Goal: Task Accomplishment & Management: Manage account settings

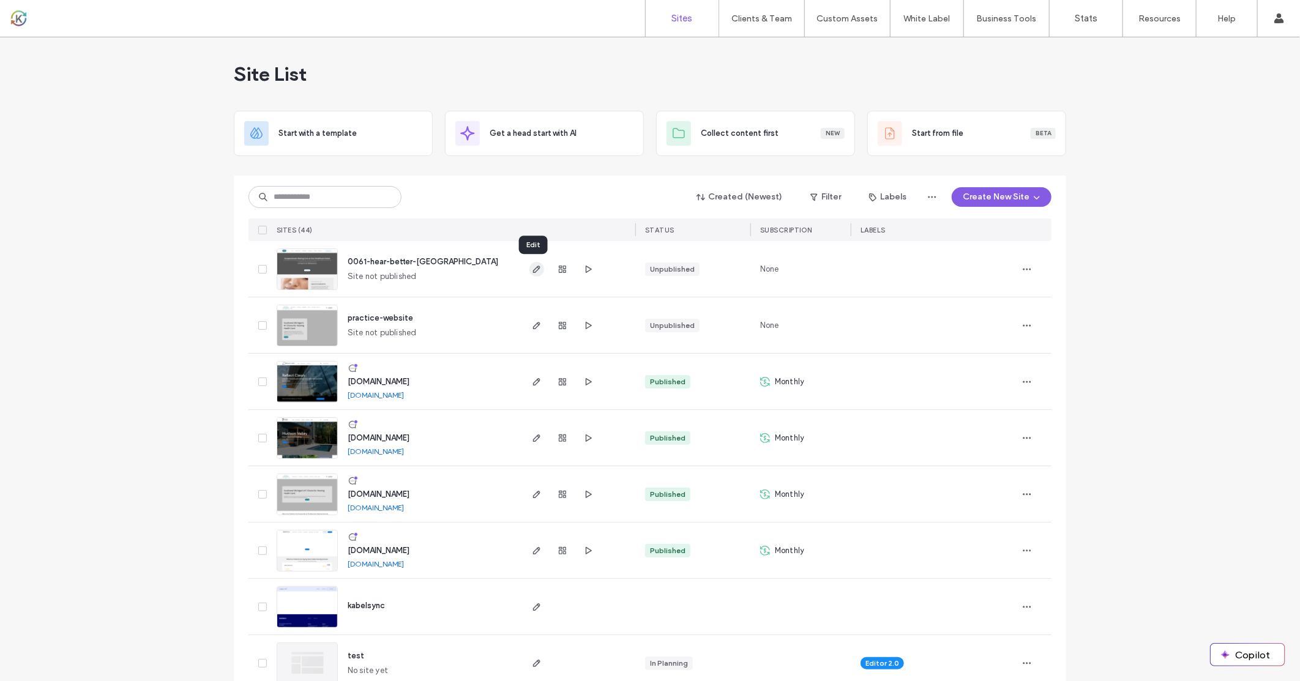
click at [534, 271] on icon "button" at bounding box center [537, 269] width 10 height 10
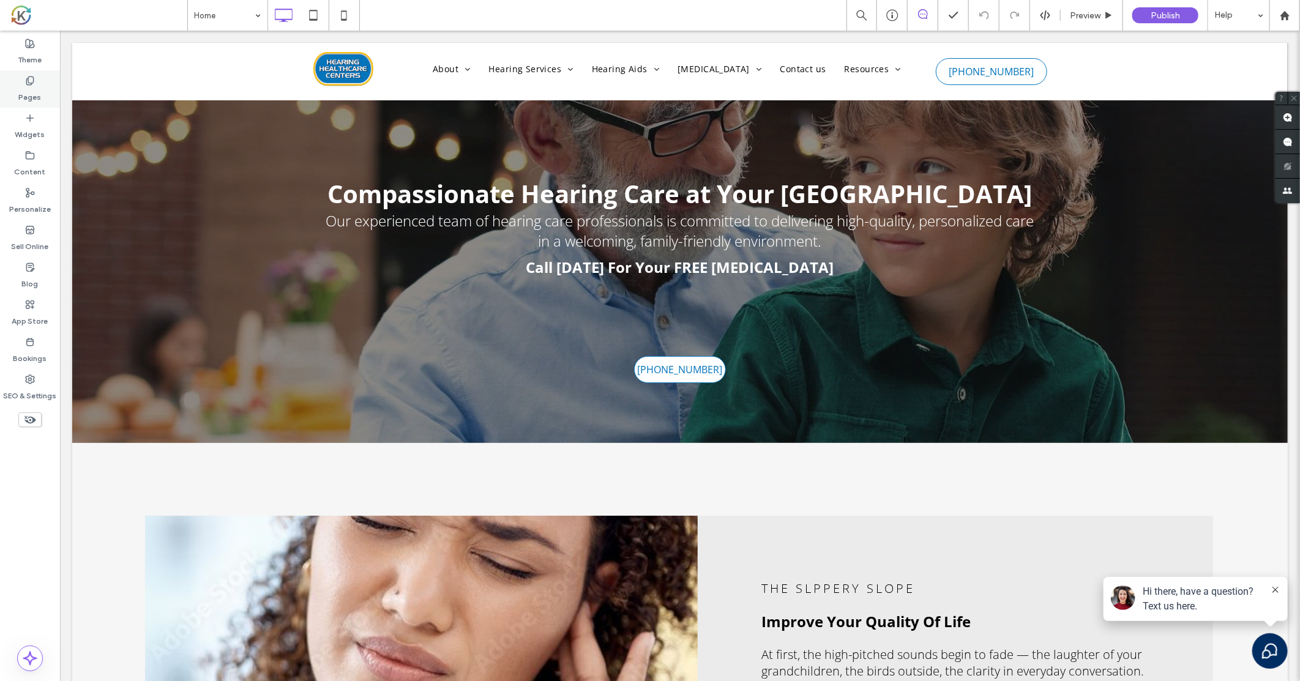
click at [29, 89] on label "Pages" at bounding box center [30, 94] width 23 height 17
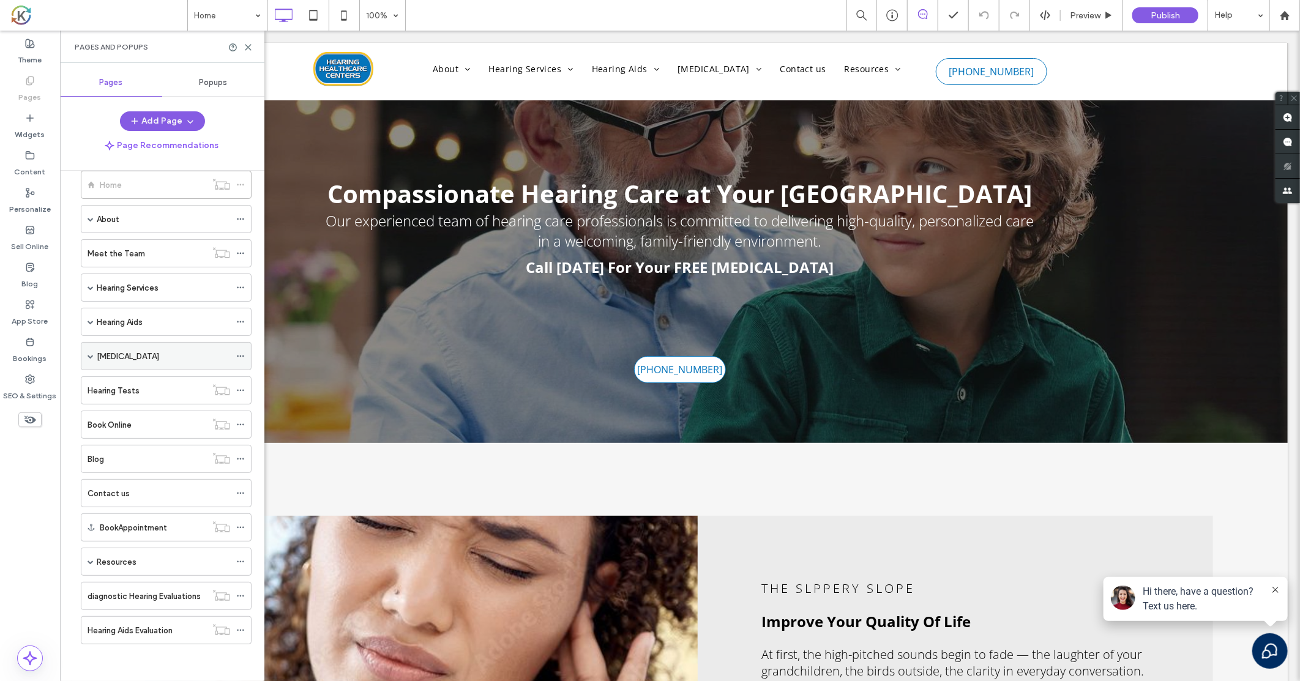
scroll to position [22, 0]
click at [88, 322] on span at bounding box center [91, 322] width 6 height 6
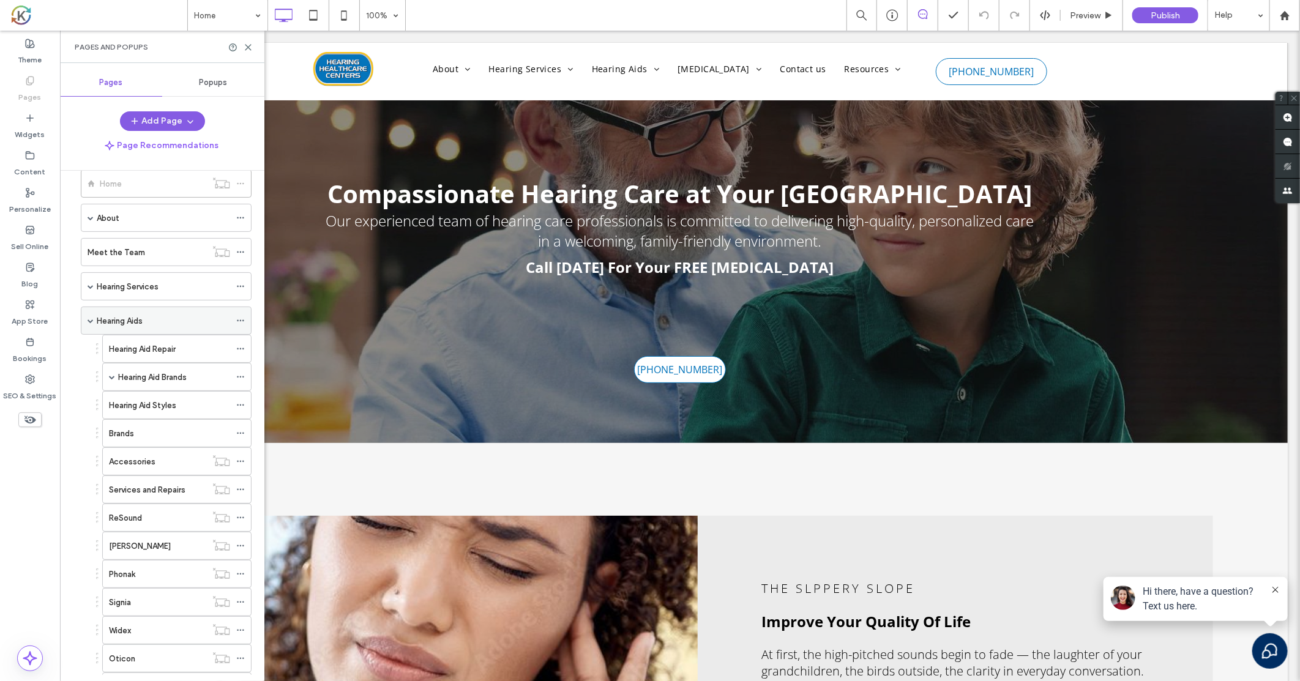
click at [91, 323] on span at bounding box center [91, 321] width 6 height 6
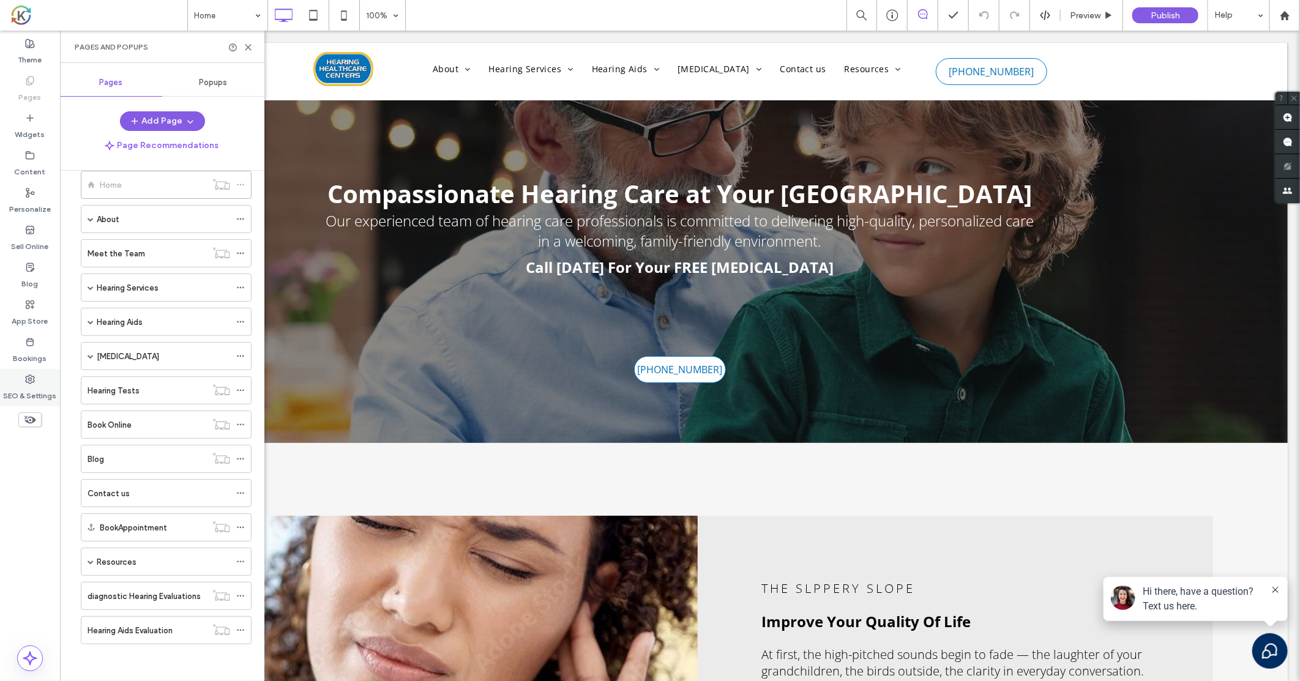
click at [46, 380] on div "SEO & Settings" at bounding box center [30, 387] width 60 height 37
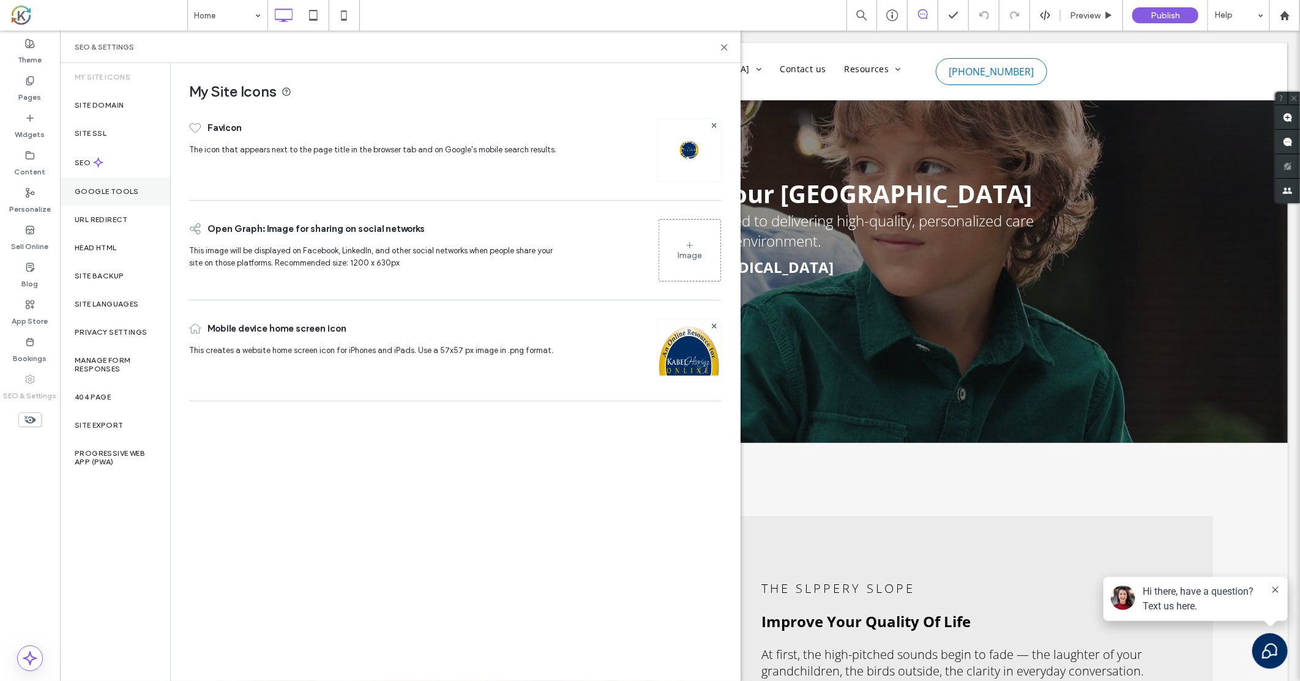
click at [110, 192] on label "Google Tools" at bounding box center [107, 191] width 64 height 9
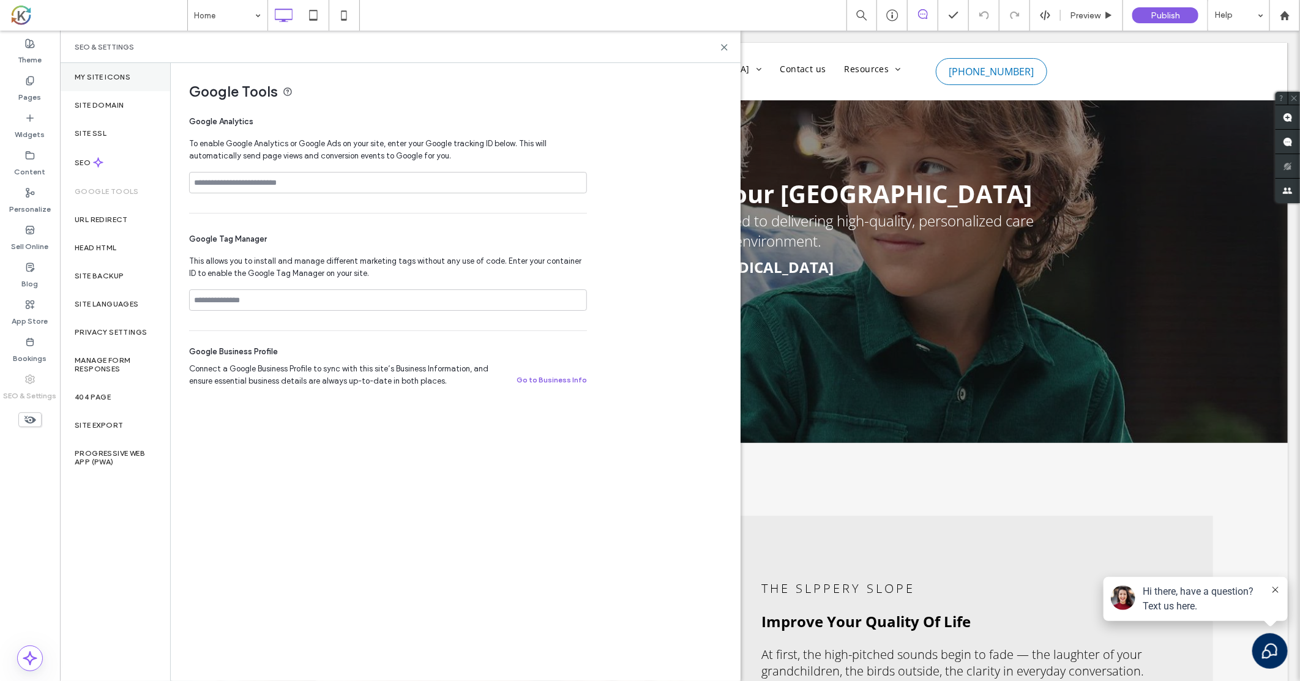
click at [119, 73] on label "My Site Icons" at bounding box center [103, 77] width 56 height 9
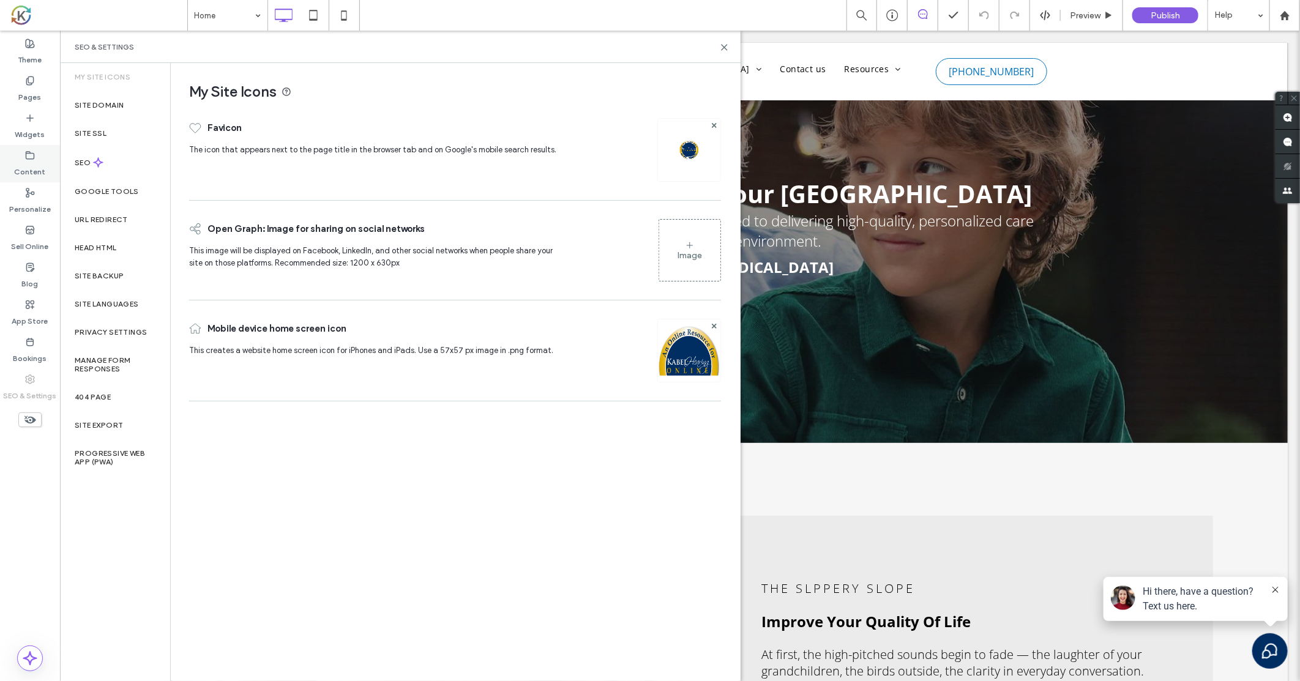
click at [32, 164] on label "Content" at bounding box center [30, 168] width 31 height 17
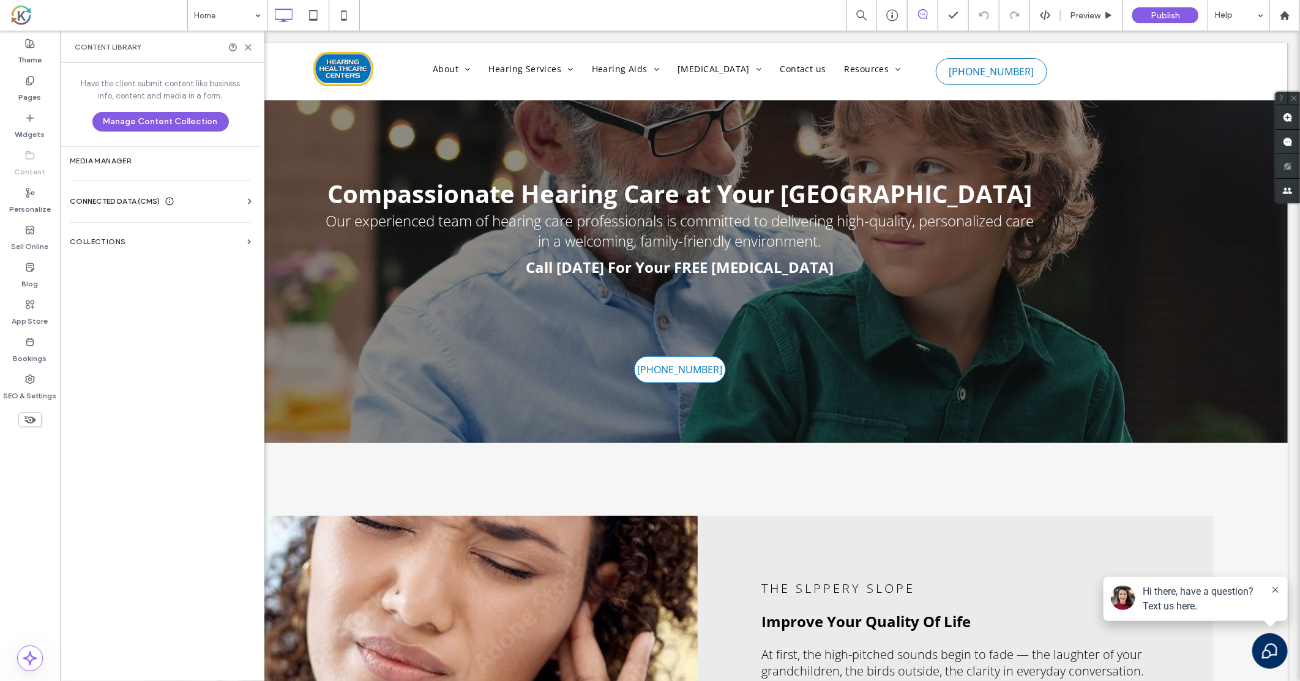
click at [117, 198] on span "CONNECTED DATA (CMS)" at bounding box center [115, 201] width 90 height 12
click at [115, 160] on label "Media Manager" at bounding box center [160, 161] width 181 height 9
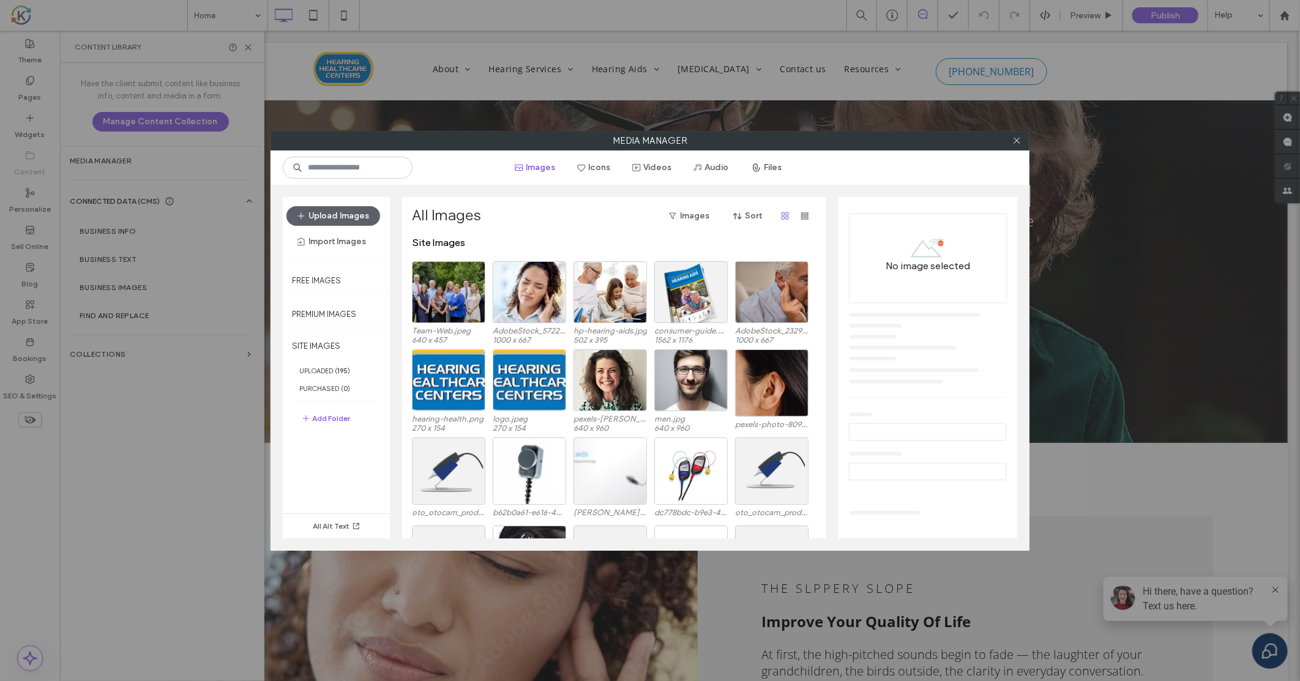
click at [112, 347] on div "Media Manager Images Icons Videos Audio Files Upload Images Import Images Free …" at bounding box center [650, 340] width 1300 height 681
click at [1017, 136] on icon at bounding box center [1016, 140] width 9 height 9
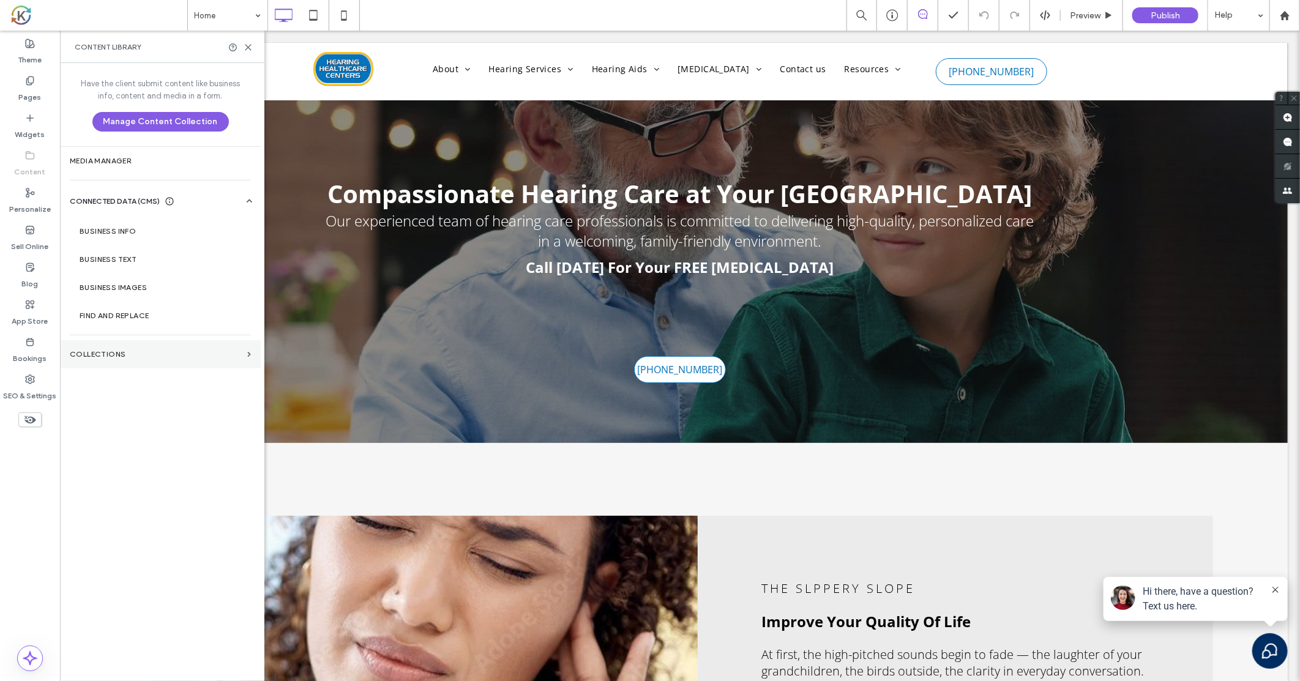
click at [118, 357] on label "Collections" at bounding box center [156, 354] width 173 height 9
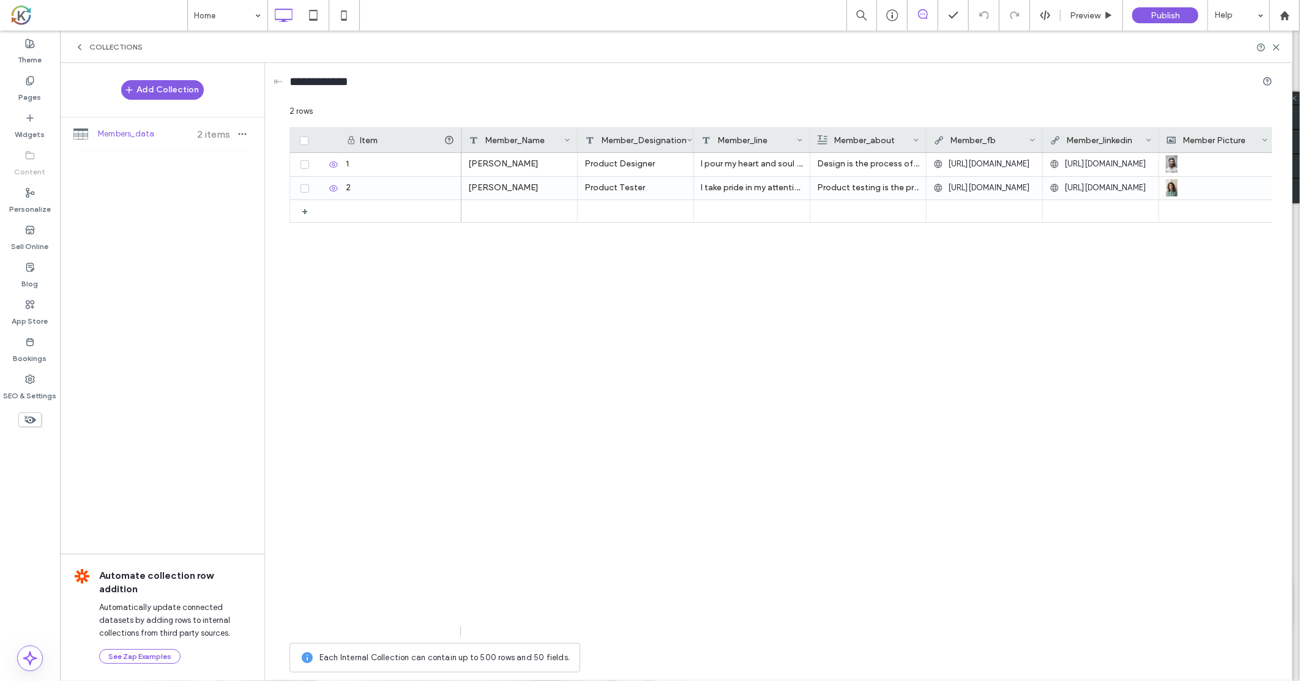
click at [77, 43] on icon at bounding box center [80, 47] width 10 height 10
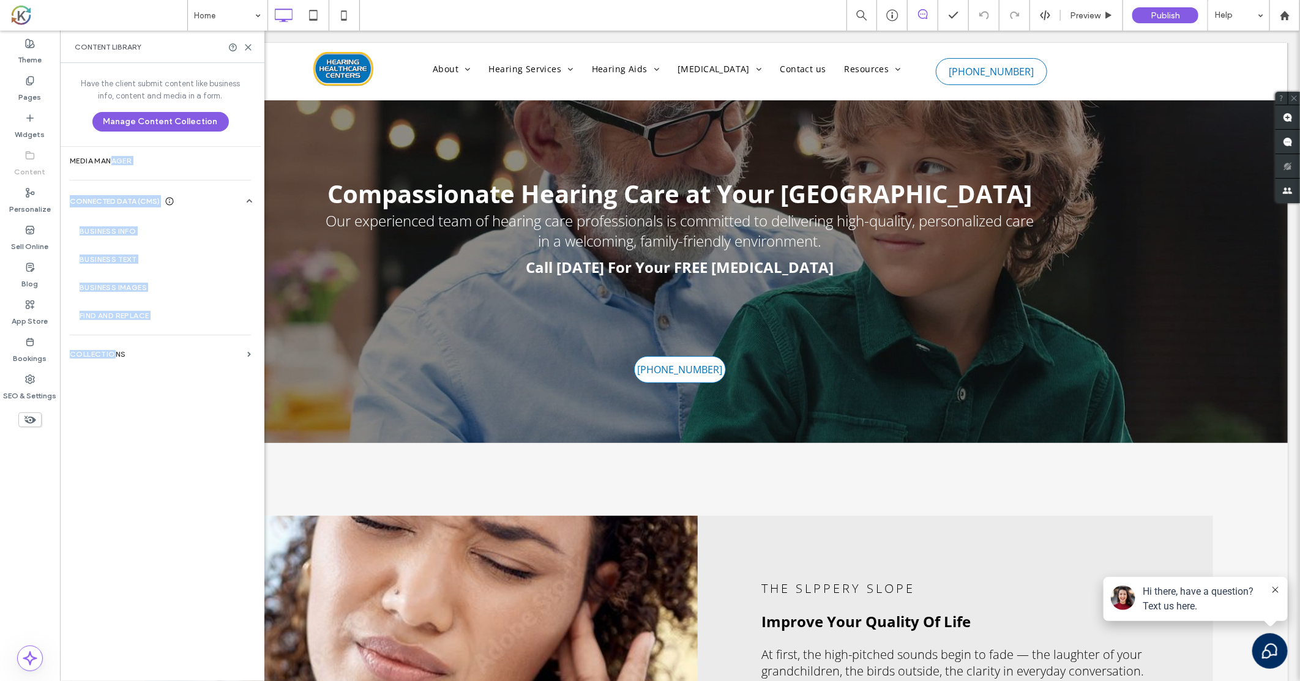
drag, startPoint x: 111, startPoint y: 159, endPoint x: 113, endPoint y: 413, distance: 253.4
click at [113, 413] on div "Have the client submit content like business info, content and media in a form.…" at bounding box center [160, 371] width 201 height 616
click at [140, 124] on button "Manage Content Collection" at bounding box center [160, 122] width 136 height 20
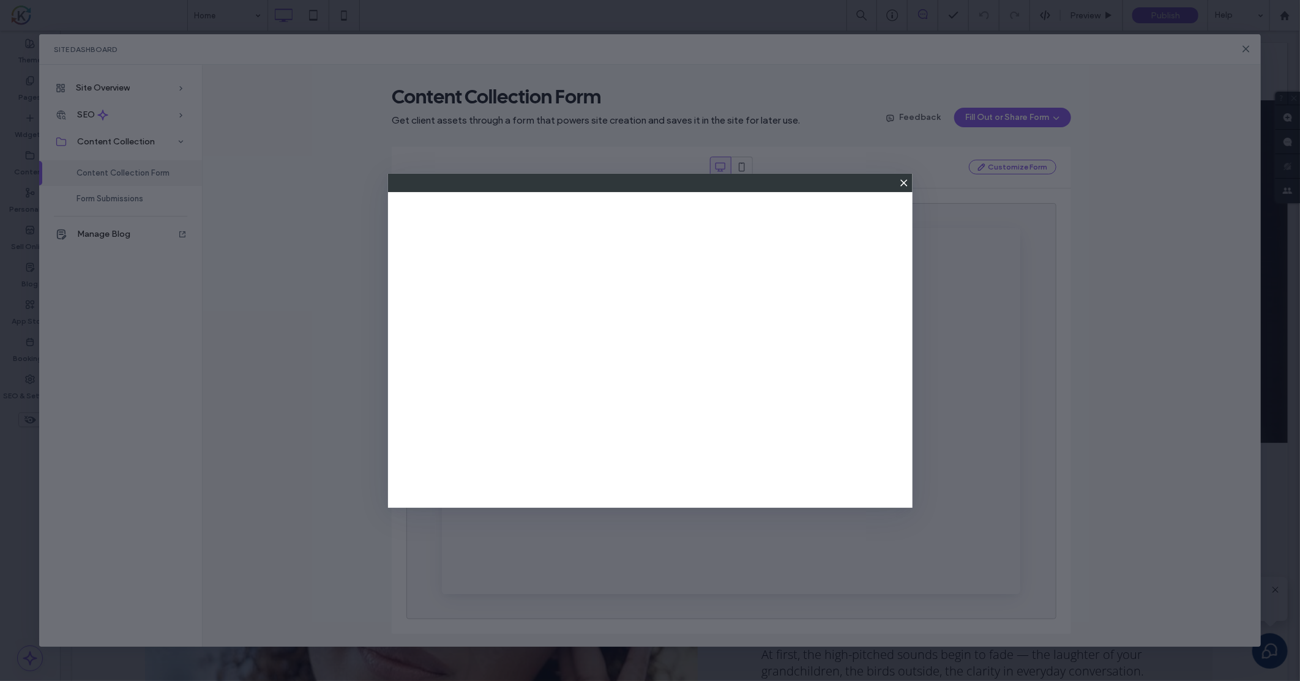
scroll to position [0, 0]
click at [906, 182] on icon at bounding box center [904, 183] width 10 height 10
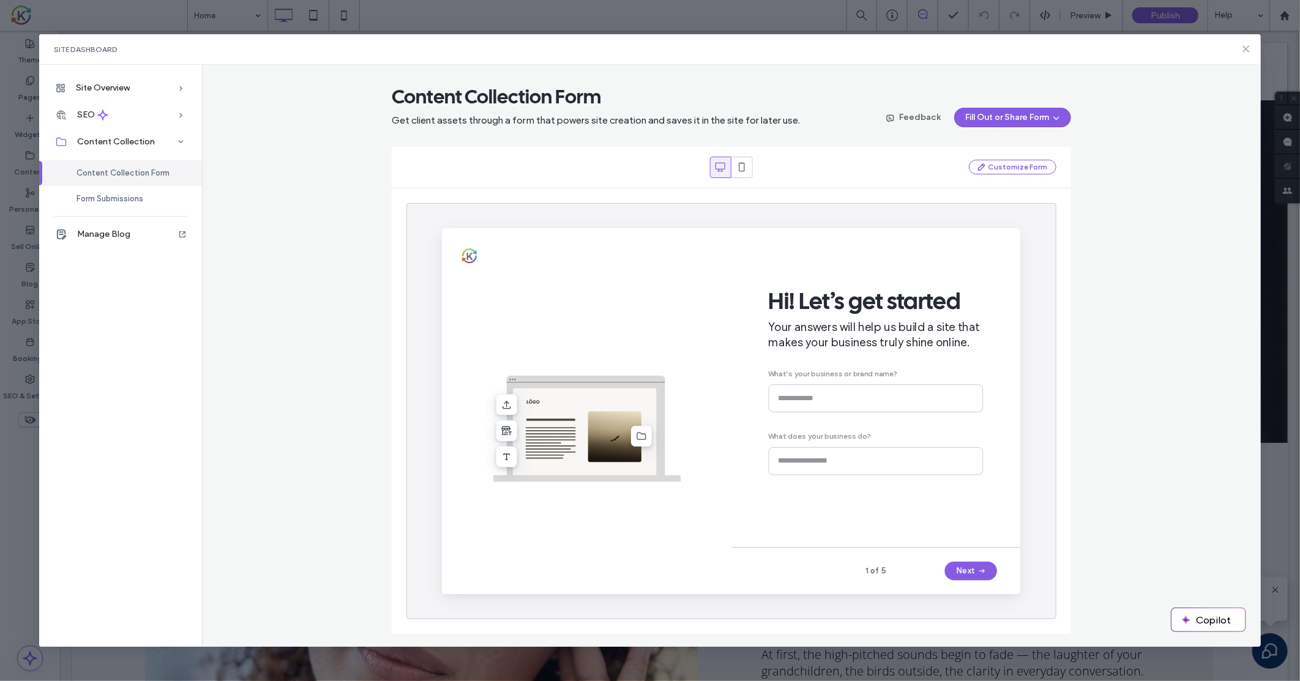
click at [1247, 48] on icon at bounding box center [1246, 49] width 10 height 10
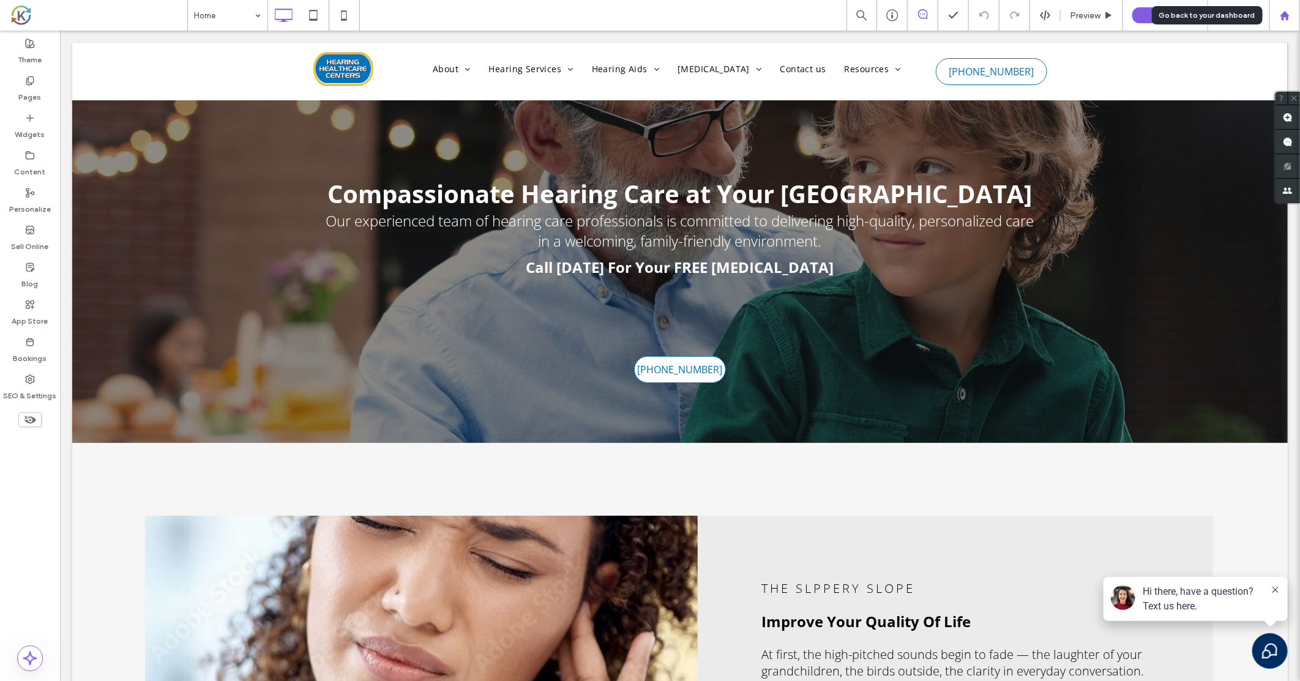
click at [1293, 14] on div at bounding box center [1284, 15] width 29 height 10
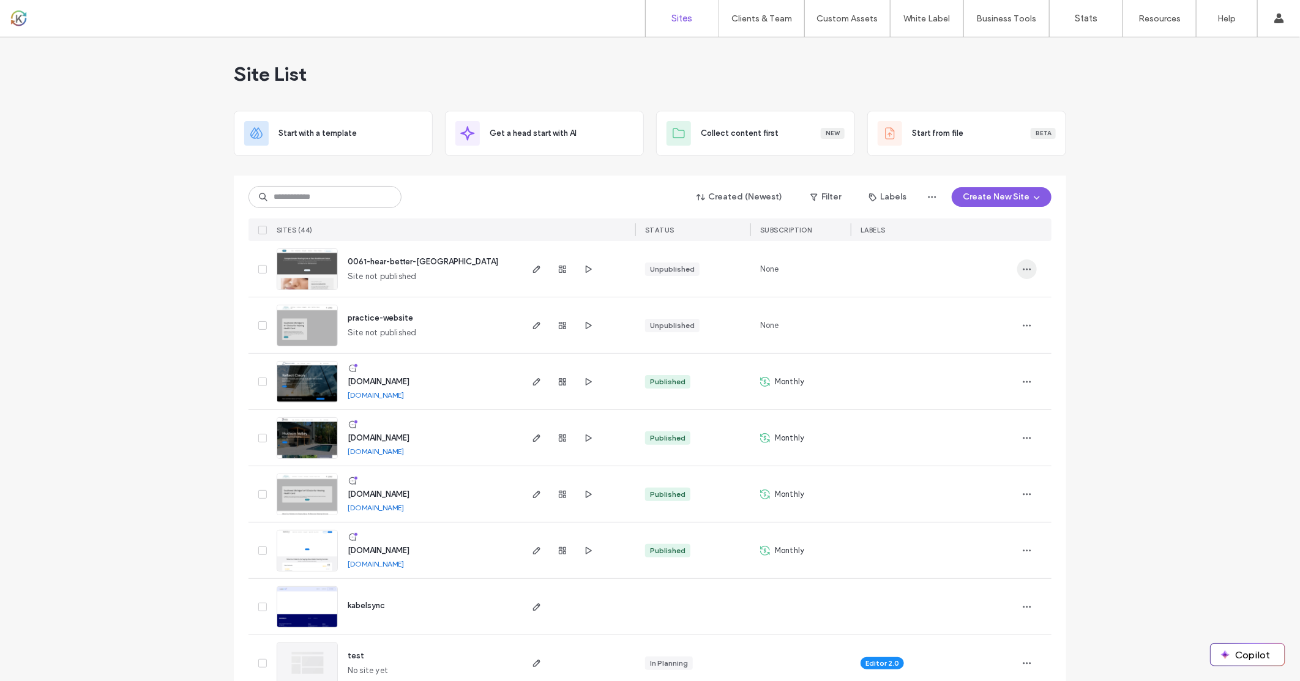
click at [1025, 269] on use "button" at bounding box center [1027, 269] width 8 height 2
click at [978, 423] on span "Delete Site" at bounding box center [966, 424] width 40 height 12
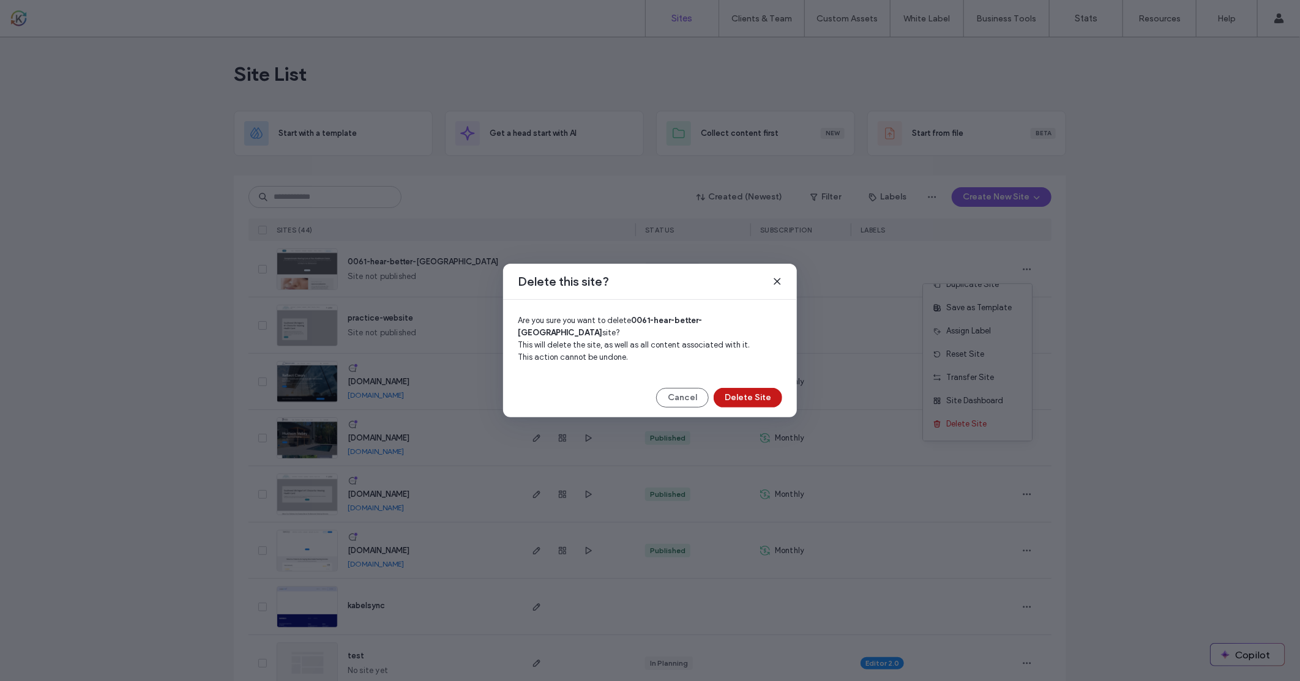
click at [768, 394] on button "Delete Site" at bounding box center [748, 398] width 69 height 20
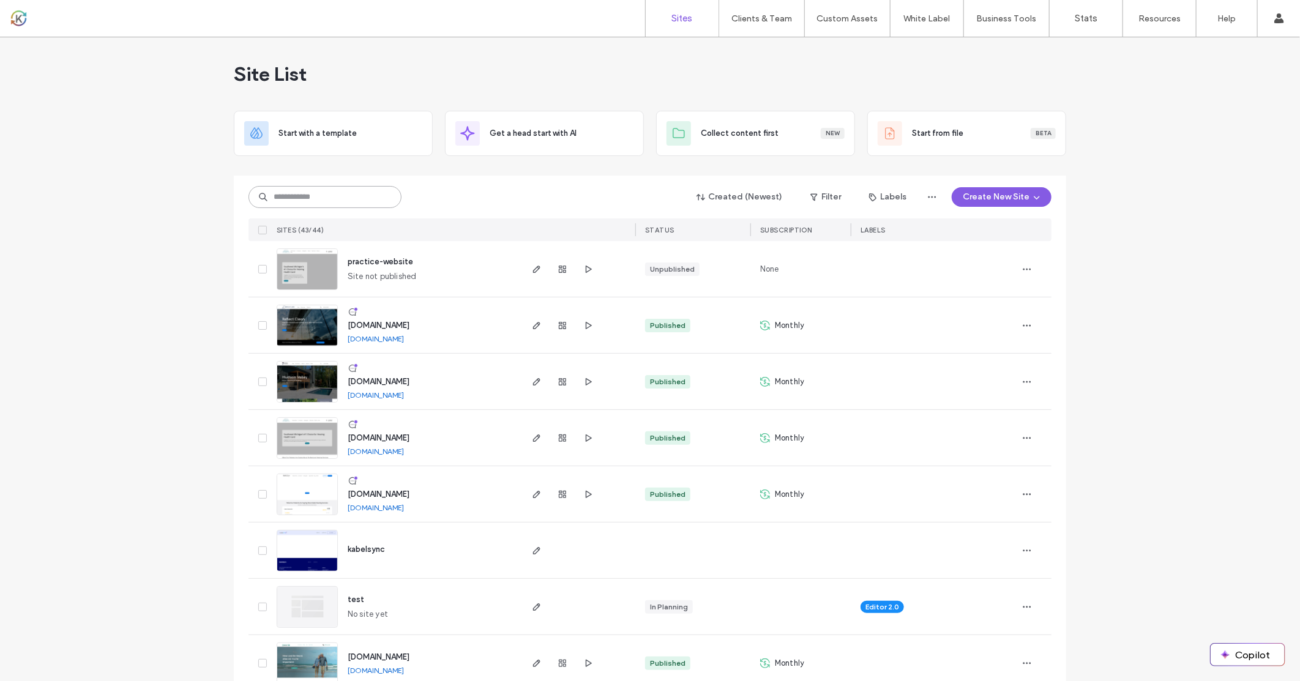
click at [331, 201] on input at bounding box center [325, 197] width 153 height 22
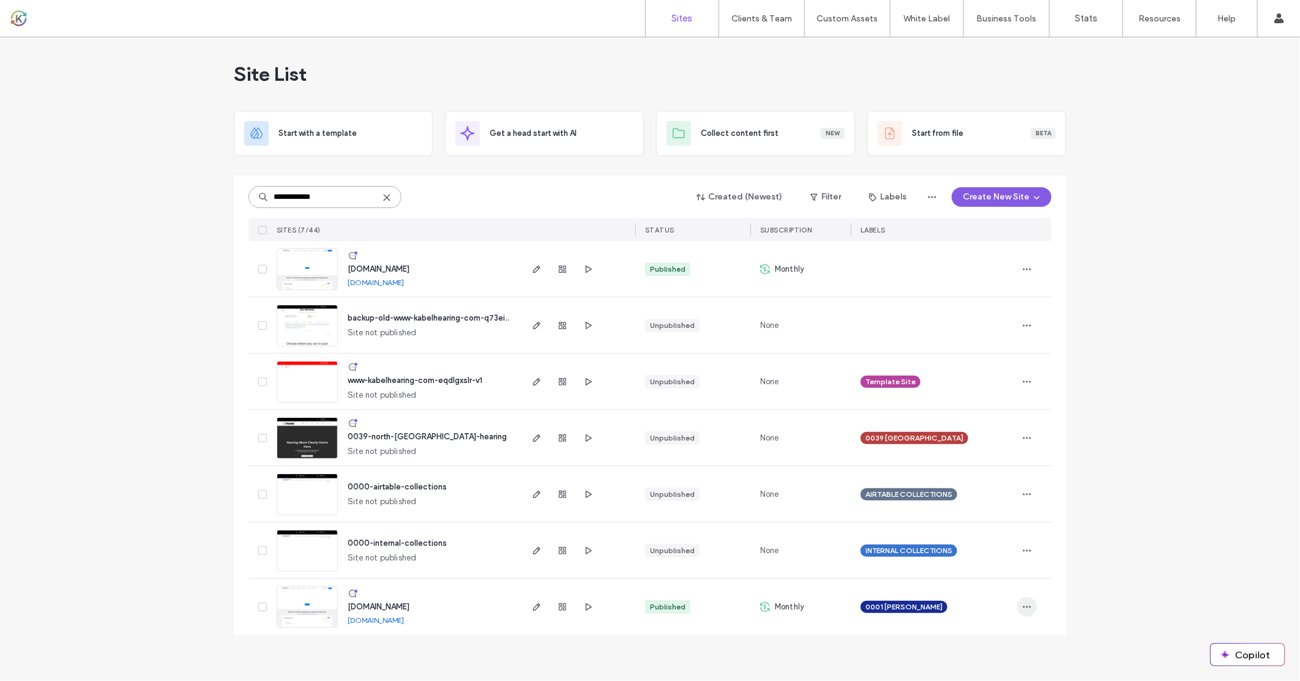
type input "**********"
click at [1030, 608] on use "button" at bounding box center [1027, 608] width 8 height 2
click at [965, 454] on span "Duplicate Site" at bounding box center [977, 452] width 53 height 12
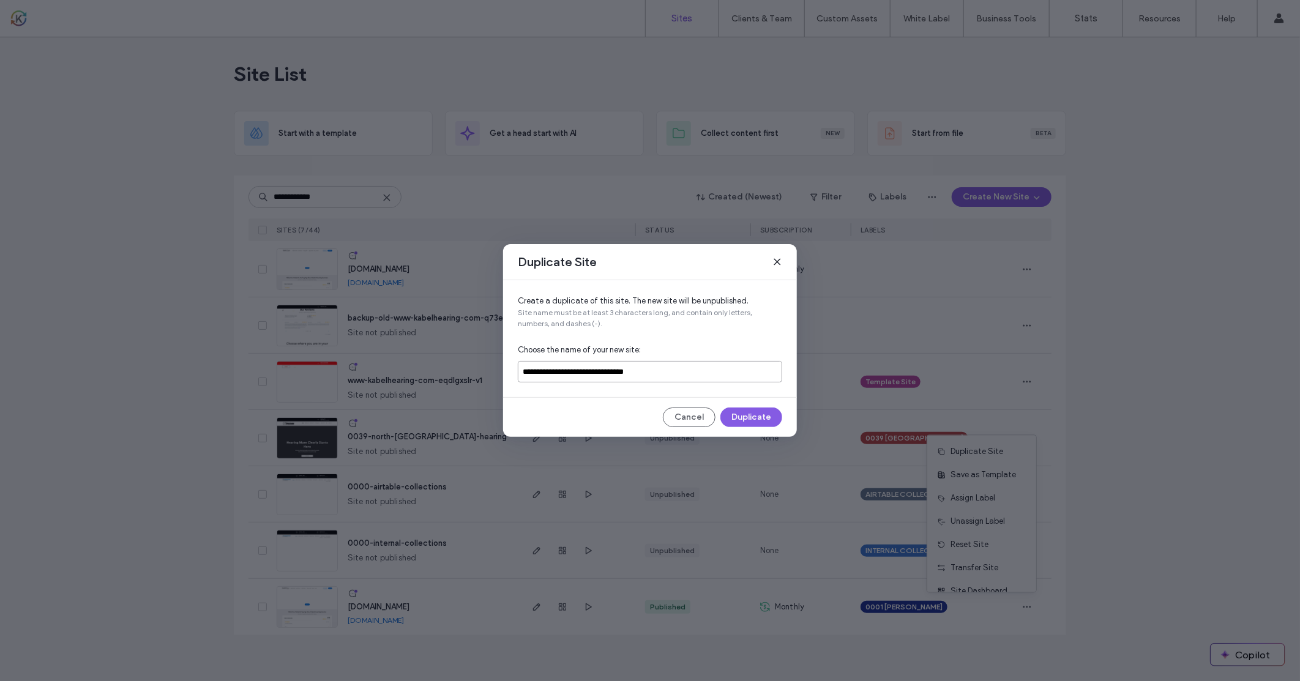
drag, startPoint x: 547, startPoint y: 372, endPoint x: 586, endPoint y: 371, distance: 38.6
click at [586, 371] on input "**********" at bounding box center [650, 371] width 264 height 21
click at [693, 373] on input "**********" at bounding box center [650, 371] width 264 height 21
click at [746, 417] on button "Duplicate" at bounding box center [751, 418] width 62 height 20
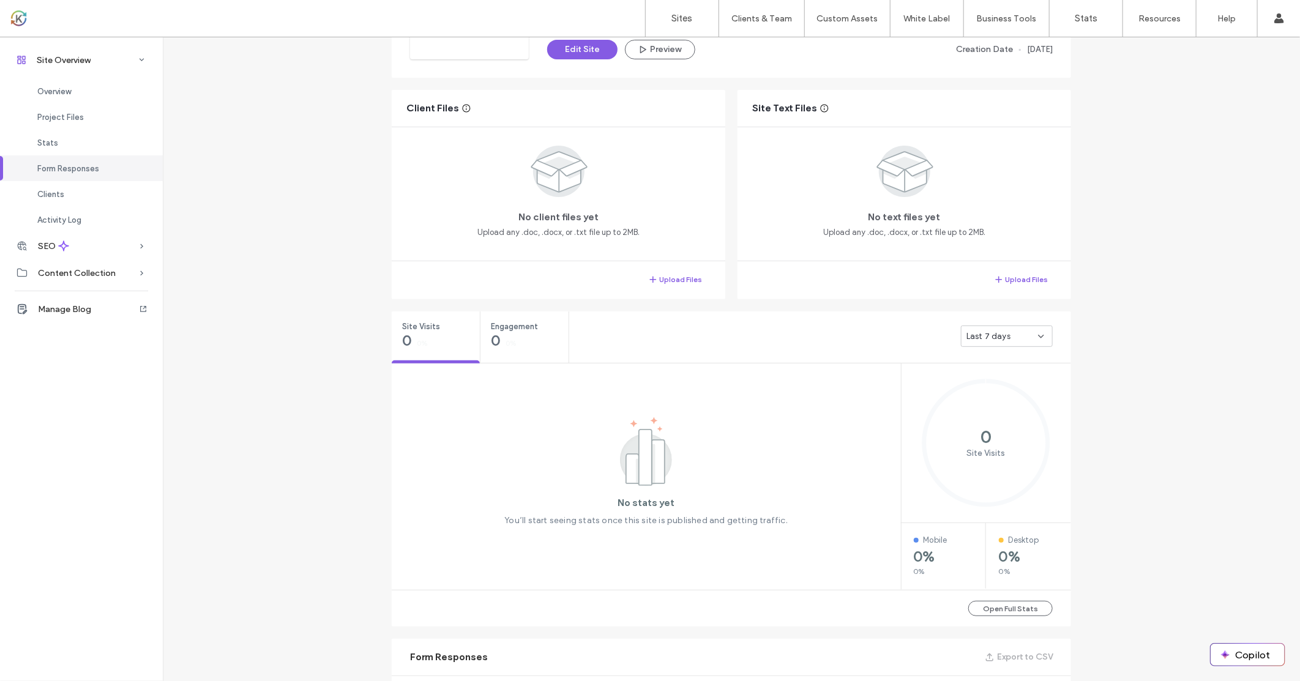
scroll to position [138, 0]
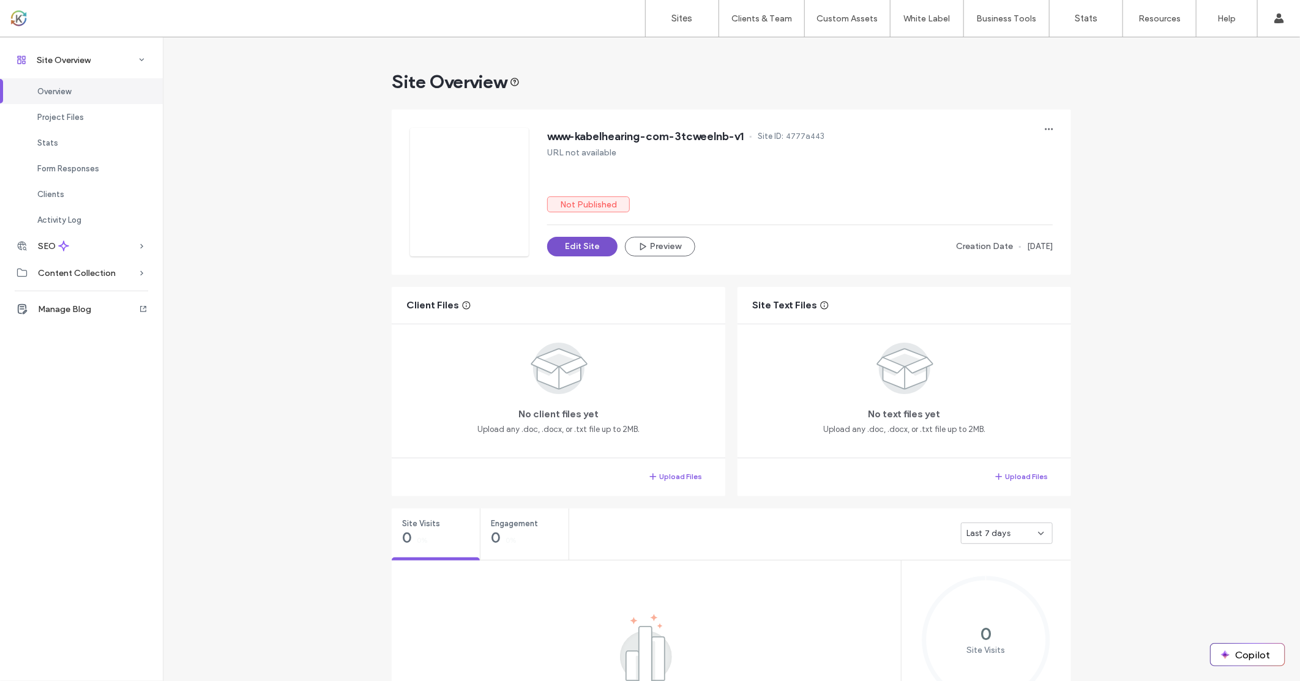
click at [580, 241] on button "Edit Site" at bounding box center [582, 247] width 70 height 20
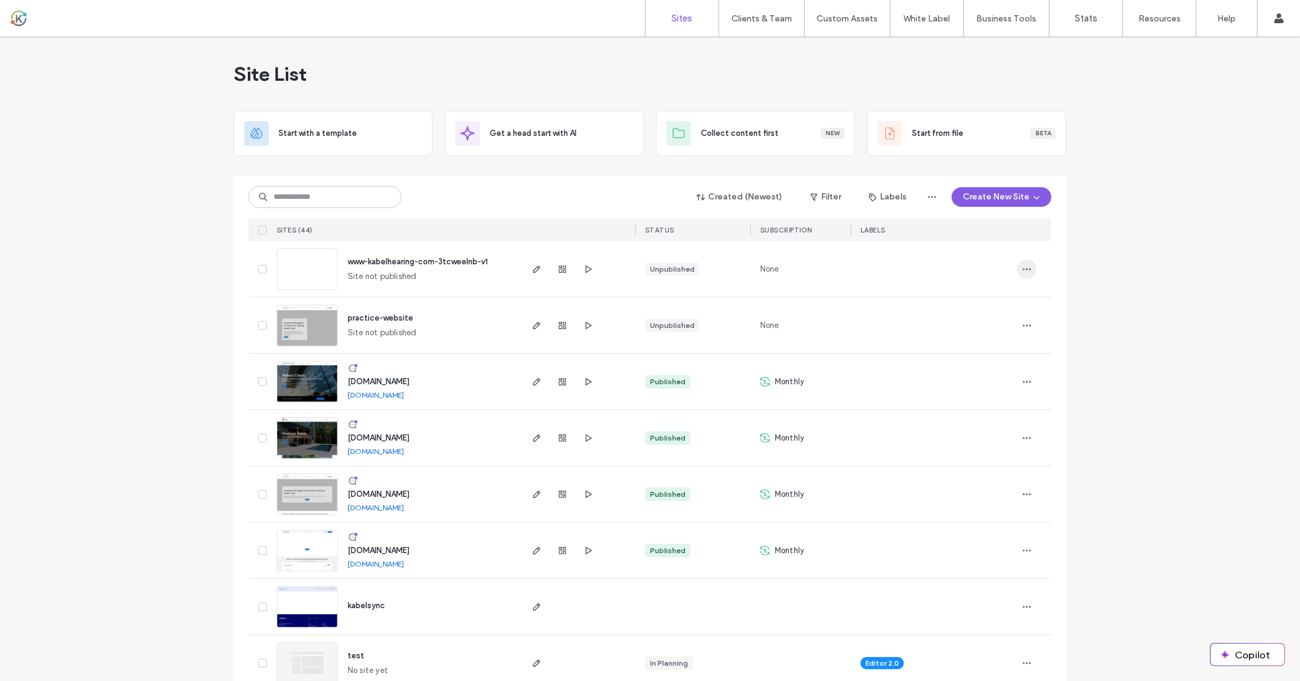
click at [1022, 268] on icon "button" at bounding box center [1027, 269] width 10 height 10
click at [968, 351] on span "Save as Template" at bounding box center [978, 347] width 65 height 12
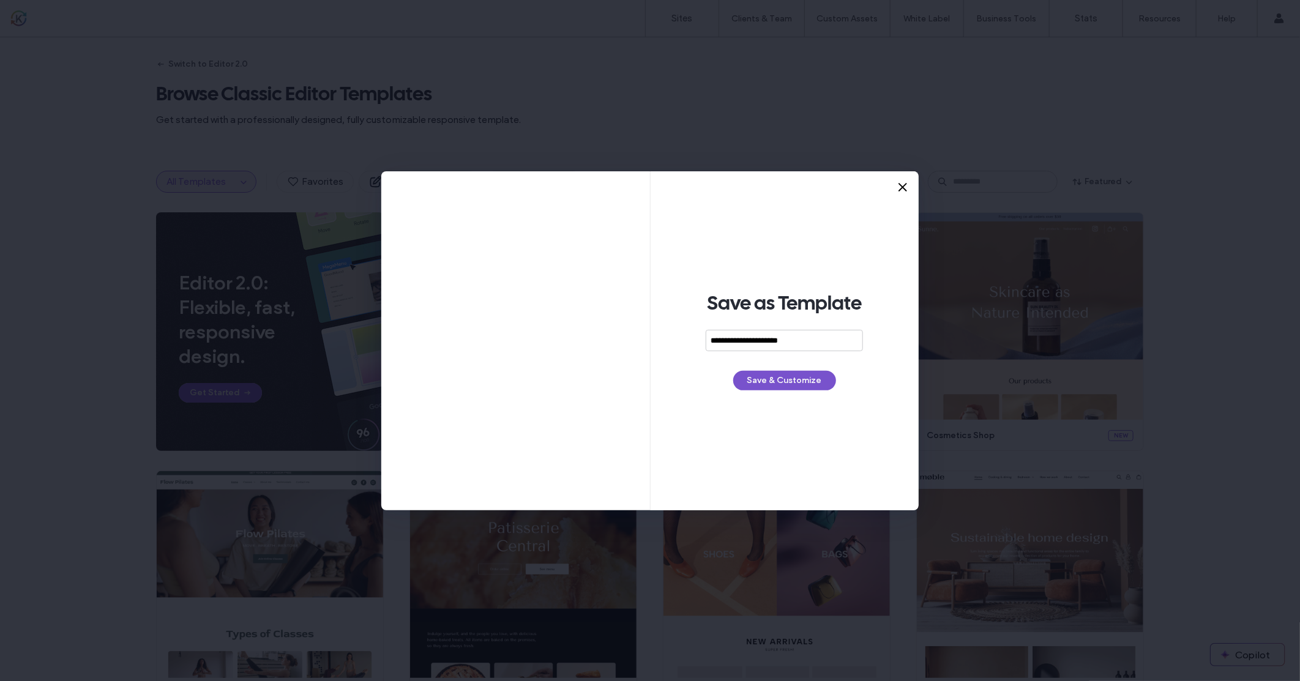
type input "**********"
click at [780, 383] on button "Save & Customize" at bounding box center [784, 381] width 103 height 20
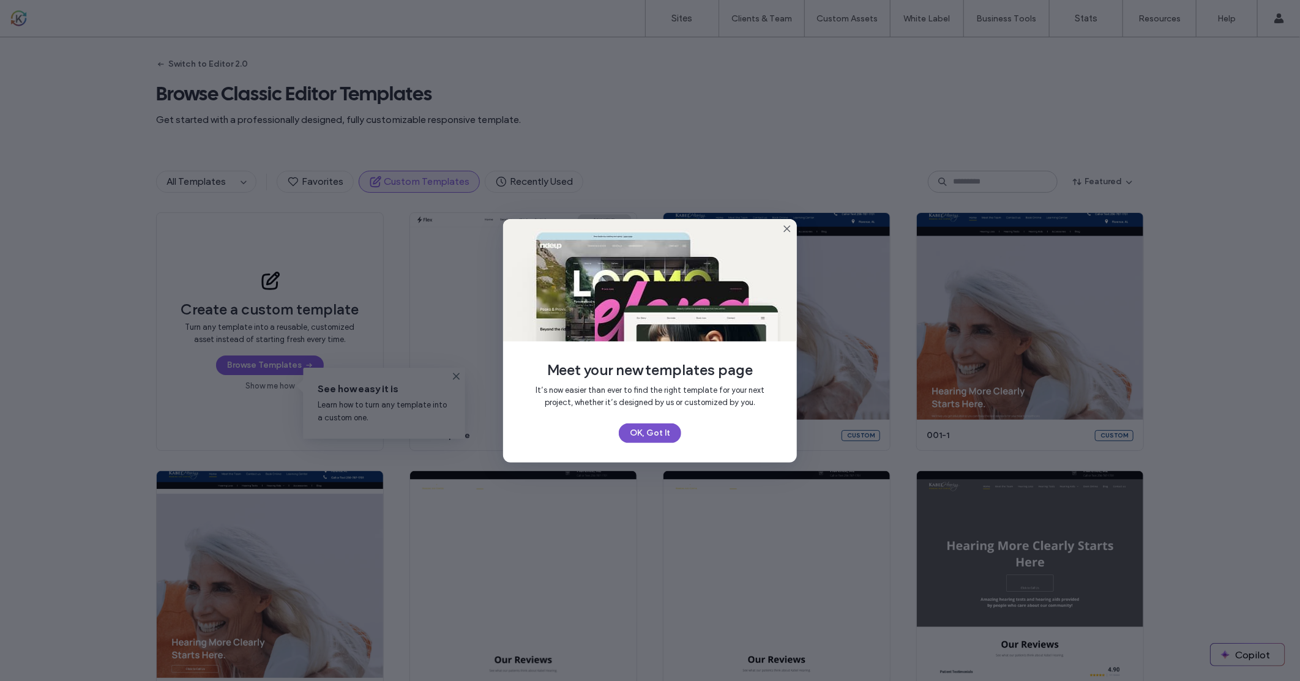
click at [662, 433] on button "OK, Got It" at bounding box center [650, 434] width 62 height 20
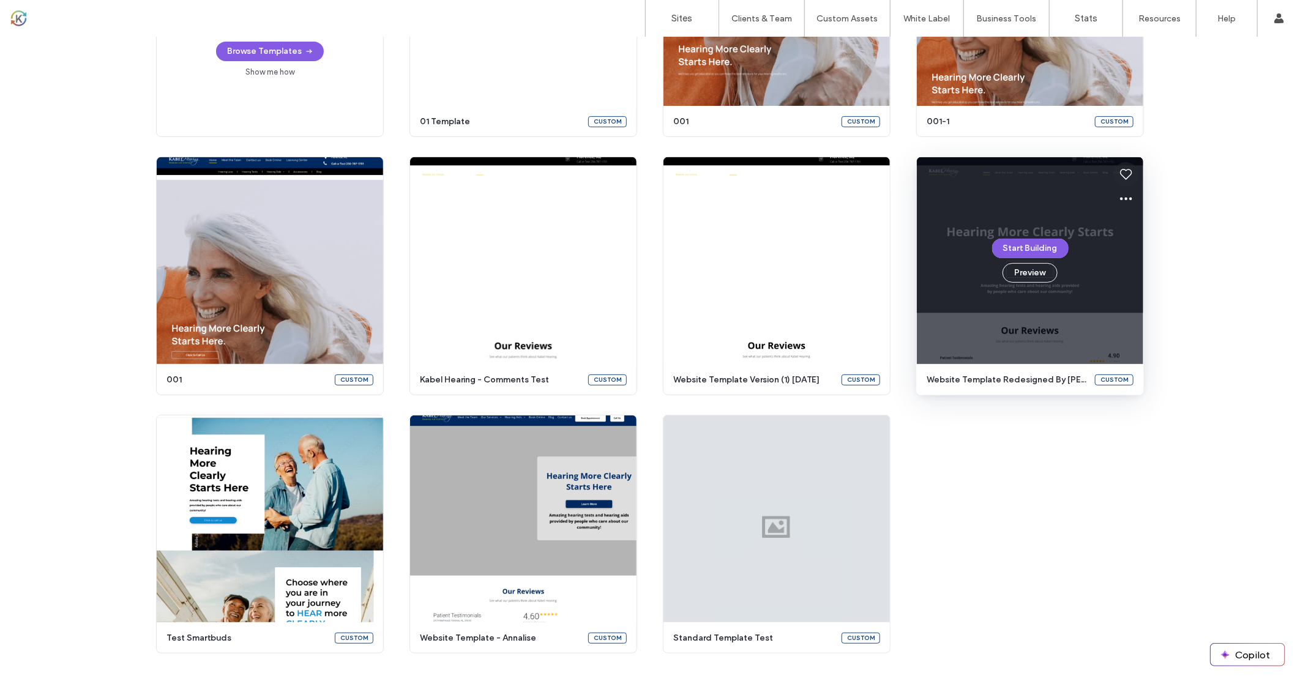
scroll to position [305, 0]
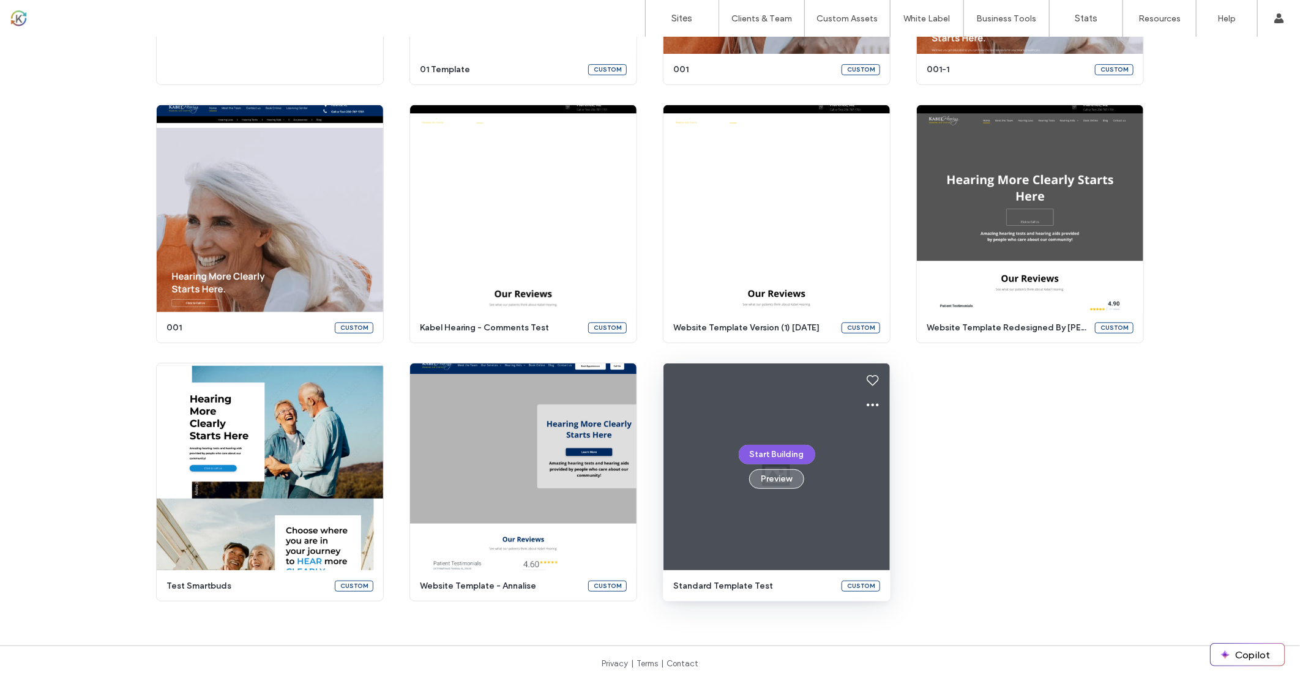
click at [781, 479] on button "Preview" at bounding box center [776, 479] width 55 height 20
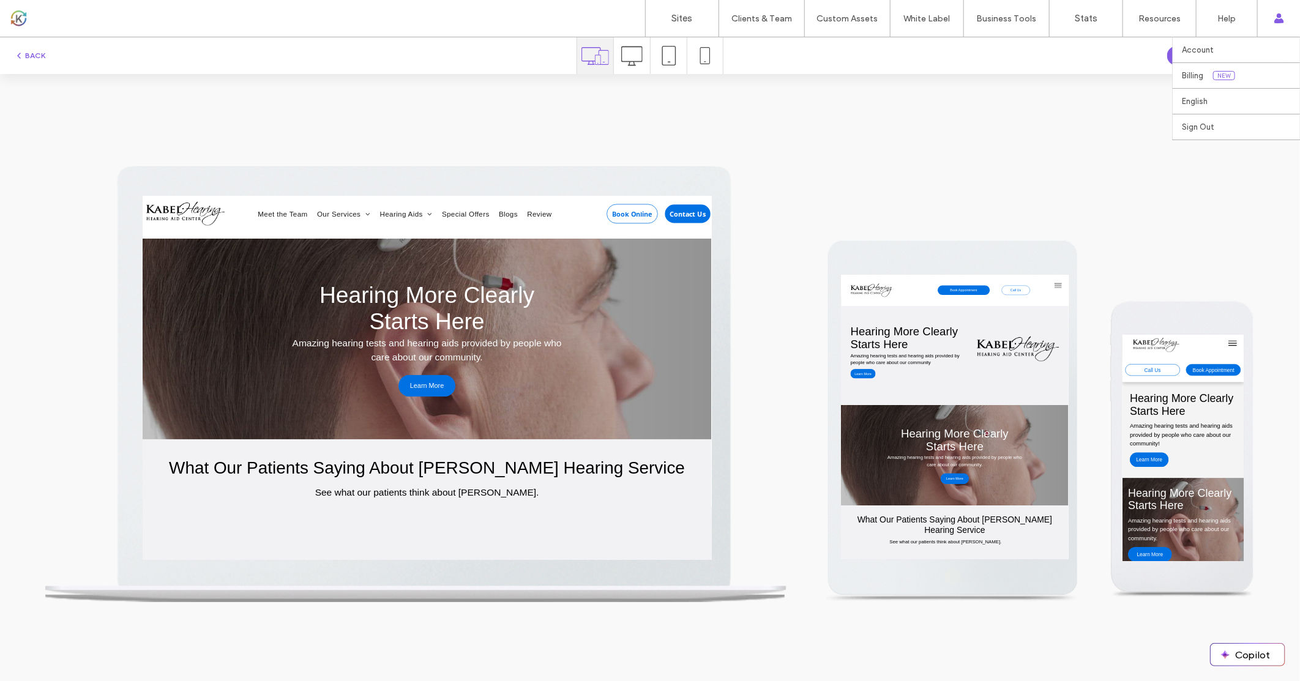
scroll to position [0, 0]
click at [1268, 63] on button "Start Building" at bounding box center [1227, 56] width 120 height 20
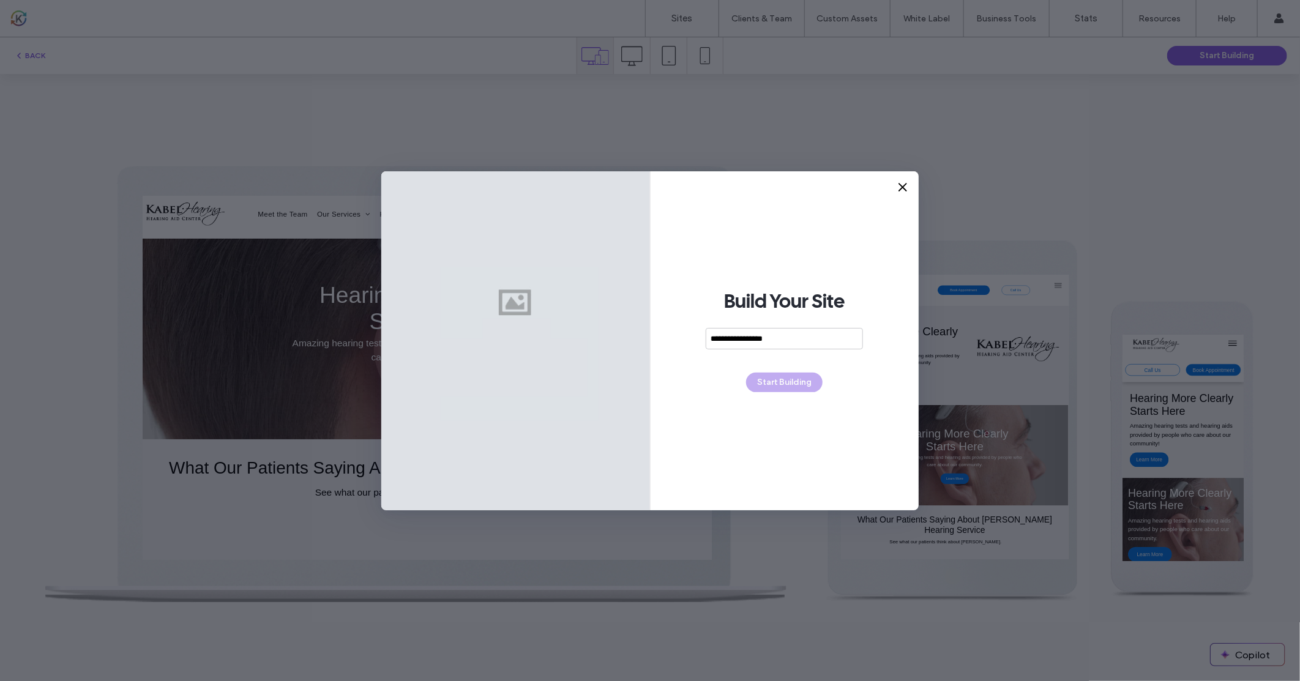
click at [829, 356] on div "**********" at bounding box center [784, 345] width 157 height 35
click at [735, 345] on input "**********" at bounding box center [780, 338] width 157 height 21
type input "**********"
click at [765, 381] on button "Start Building" at bounding box center [784, 383] width 77 height 20
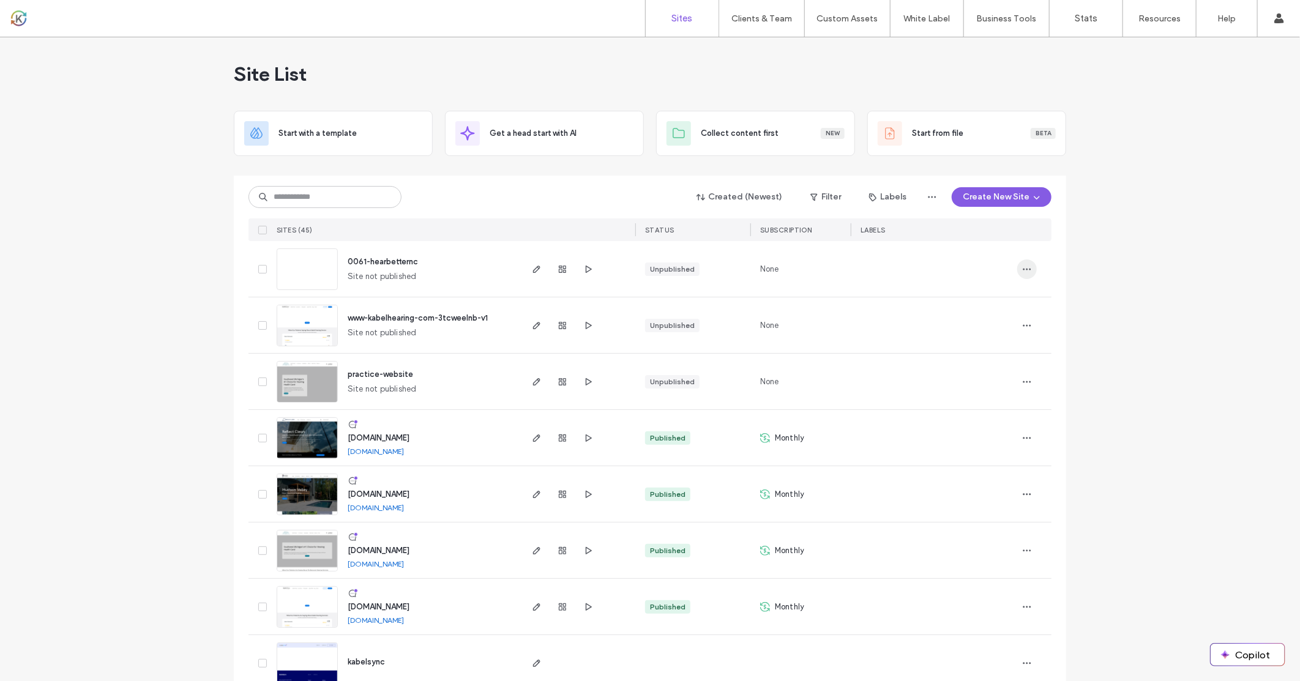
click at [1022, 271] on icon "button" at bounding box center [1027, 269] width 10 height 10
click at [988, 424] on div "Delete Site" at bounding box center [977, 424] width 109 height 23
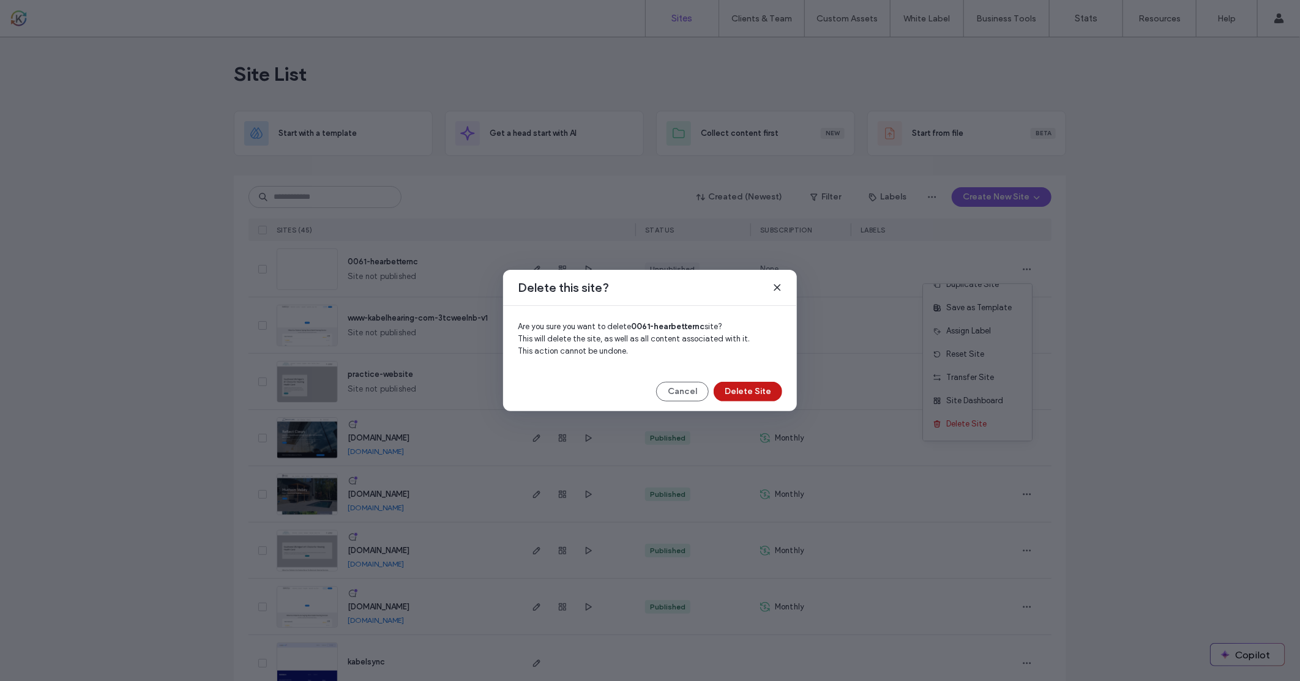
click at [779, 395] on button "Delete Site" at bounding box center [748, 392] width 69 height 20
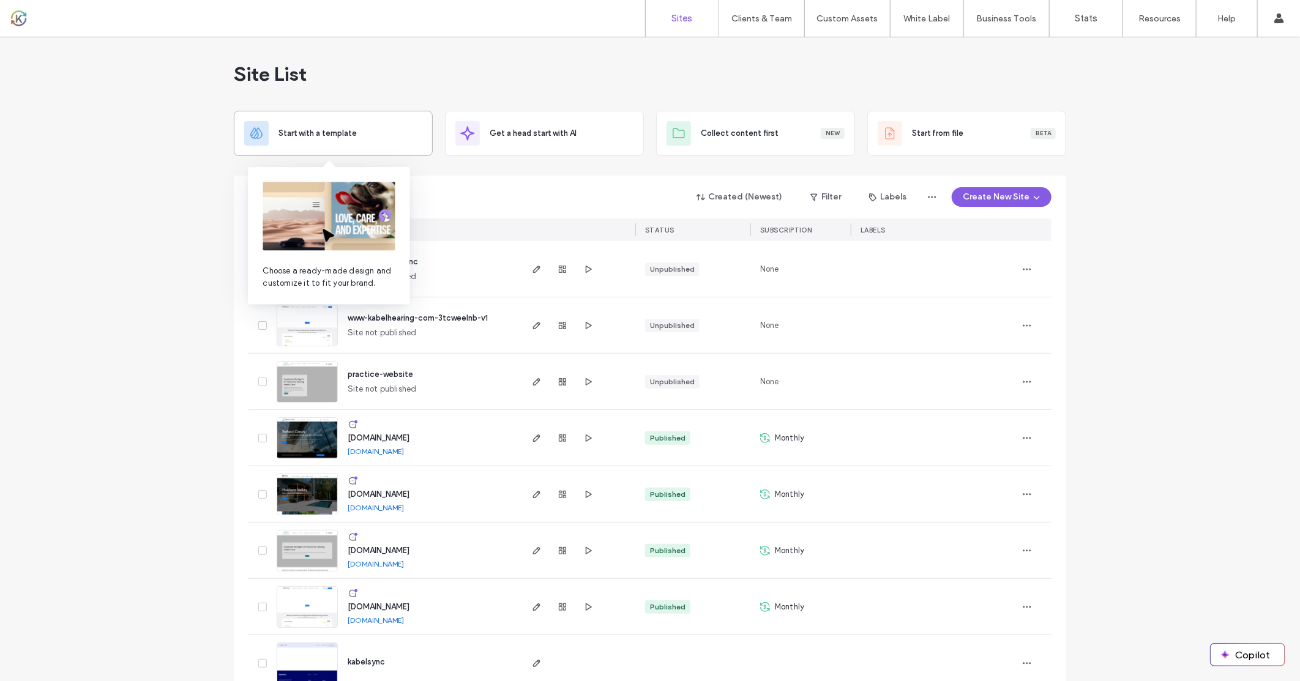
click at [361, 133] on div "Start with a template" at bounding box center [351, 133] width 144 height 12
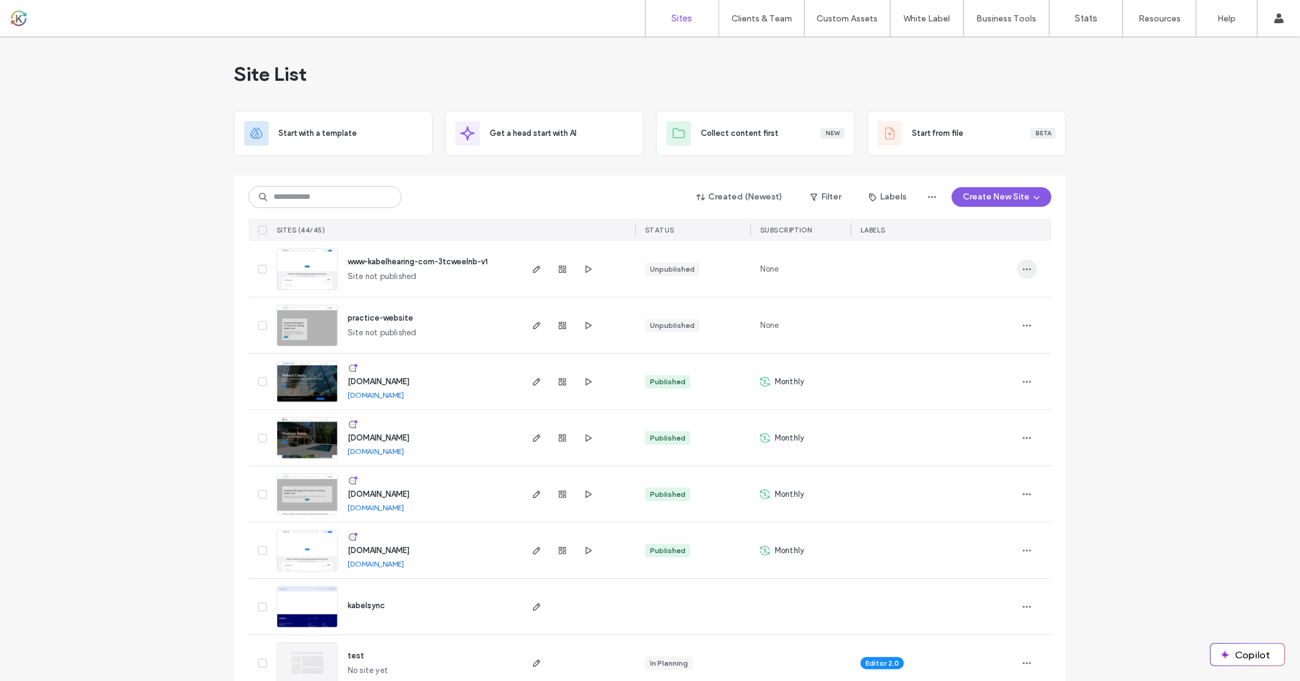
click at [1024, 266] on icon "button" at bounding box center [1027, 269] width 10 height 10
click at [978, 424] on span "Delete Site" at bounding box center [966, 424] width 40 height 12
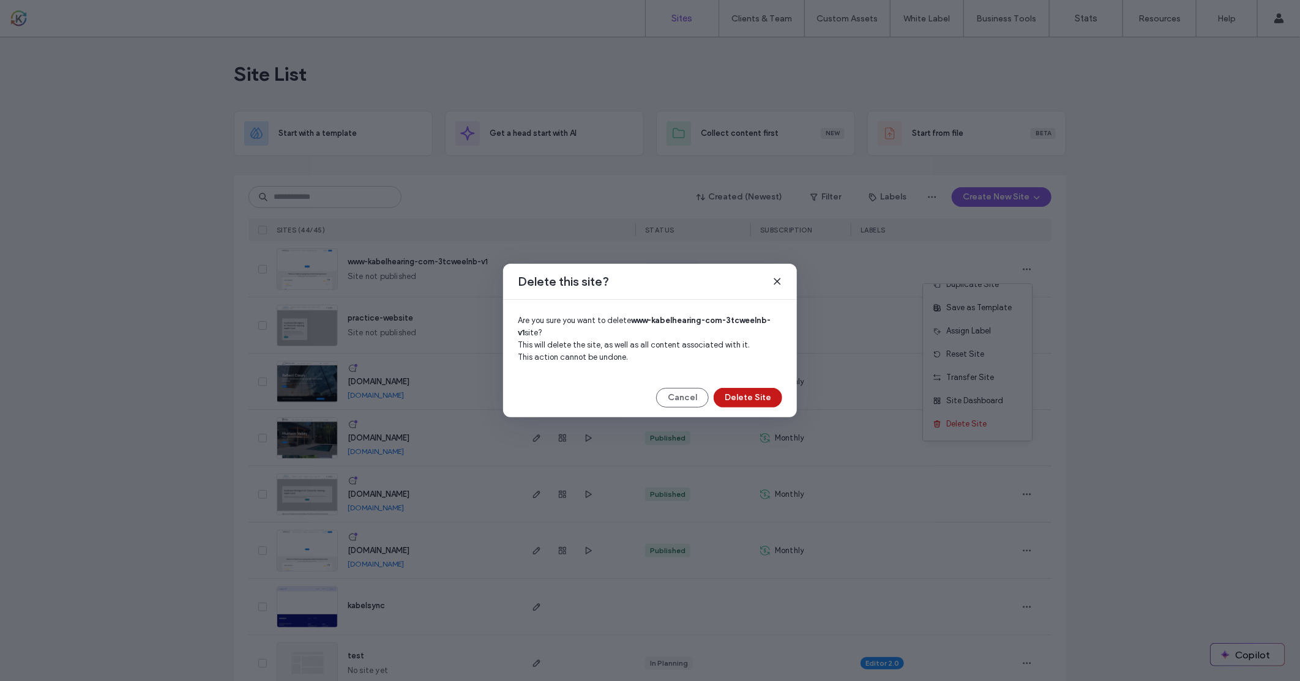
click at [773, 395] on button "Delete Site" at bounding box center [748, 398] width 69 height 20
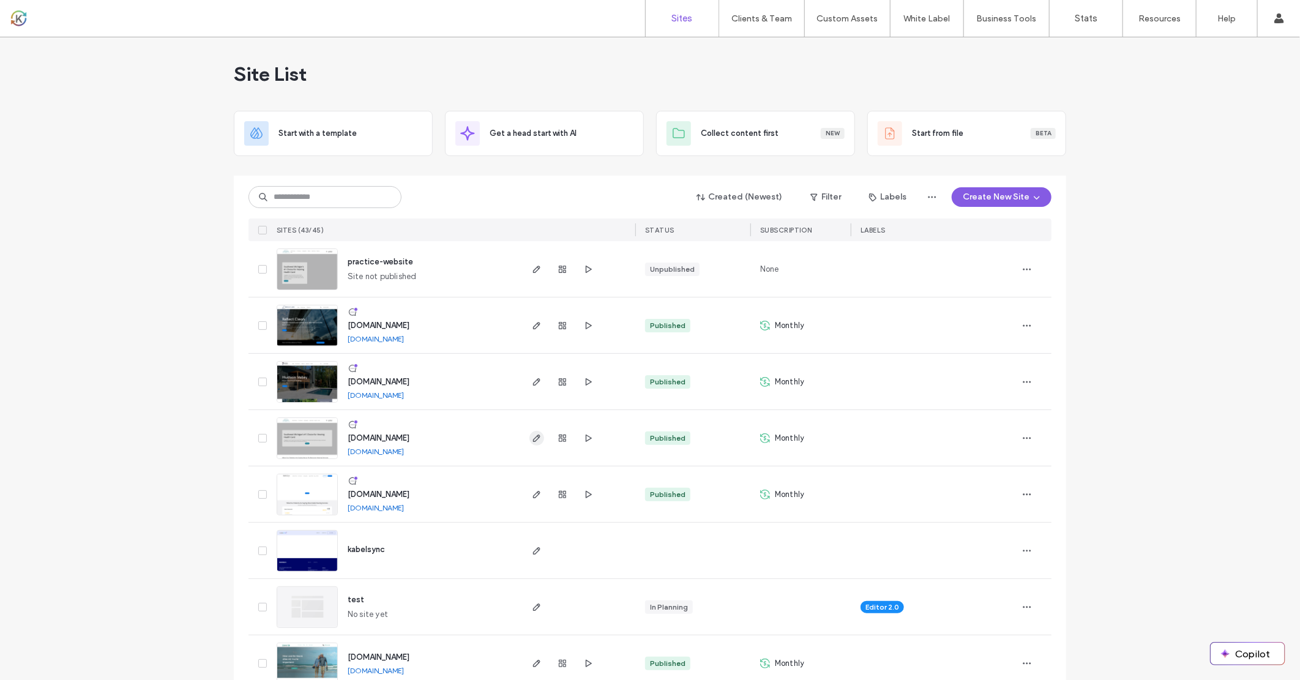
click at [536, 438] on icon "button" at bounding box center [537, 438] width 10 height 10
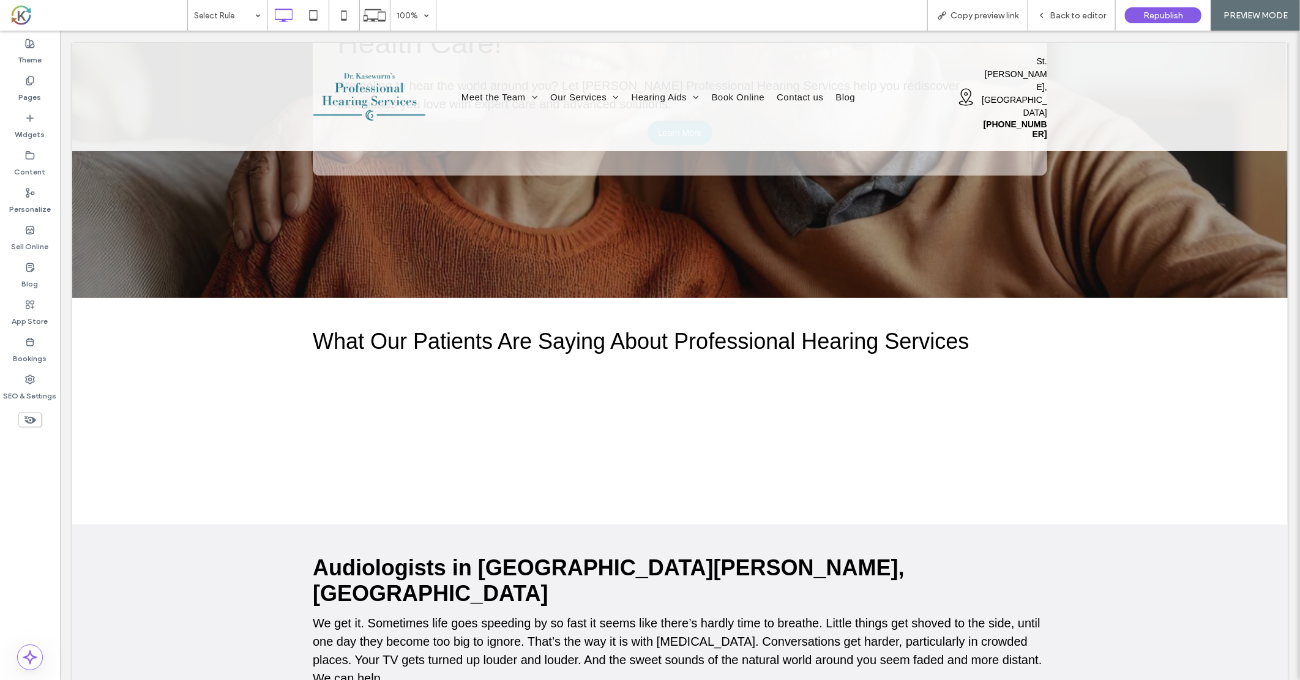
scroll to position [272, 0]
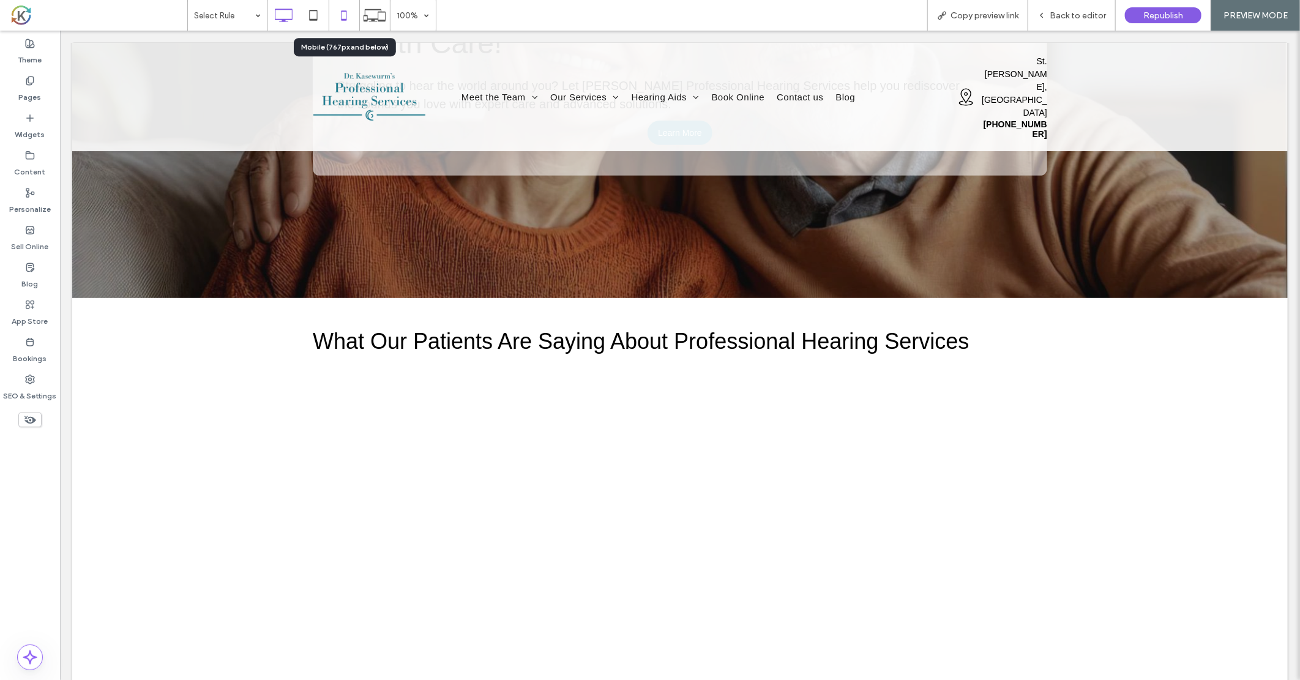
click at [350, 14] on icon at bounding box center [344, 15] width 24 height 24
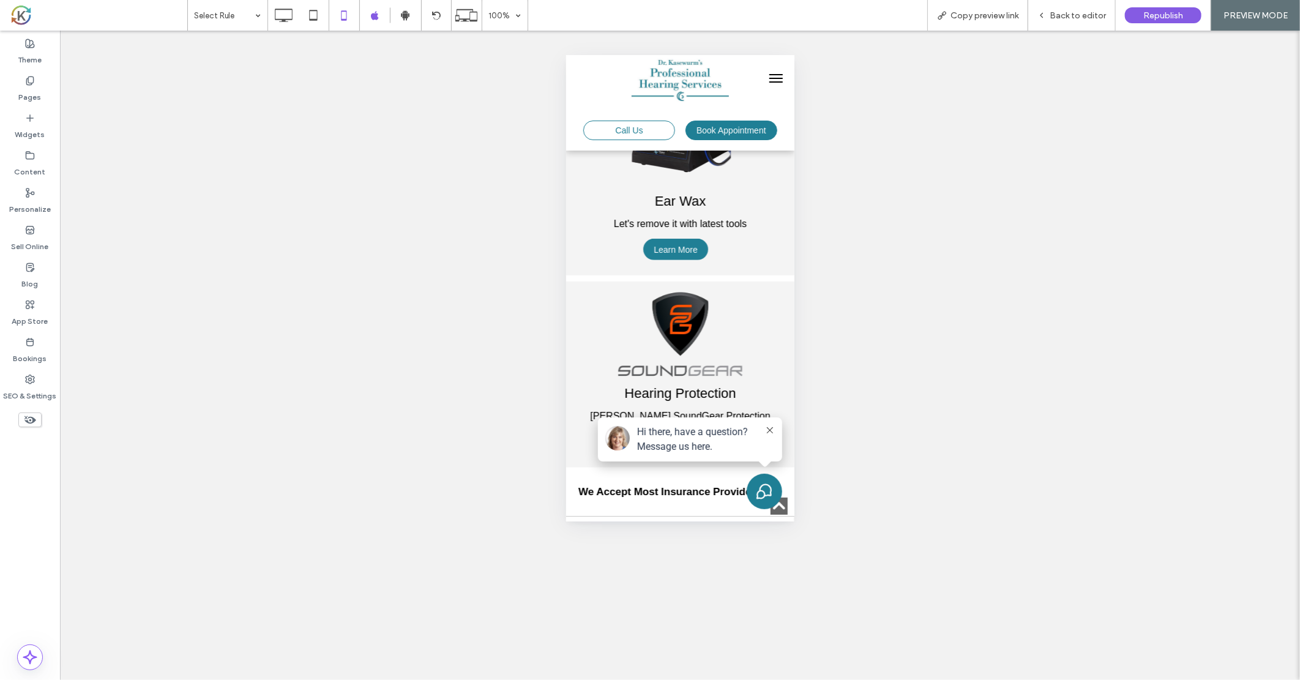
scroll to position [3355, 0]
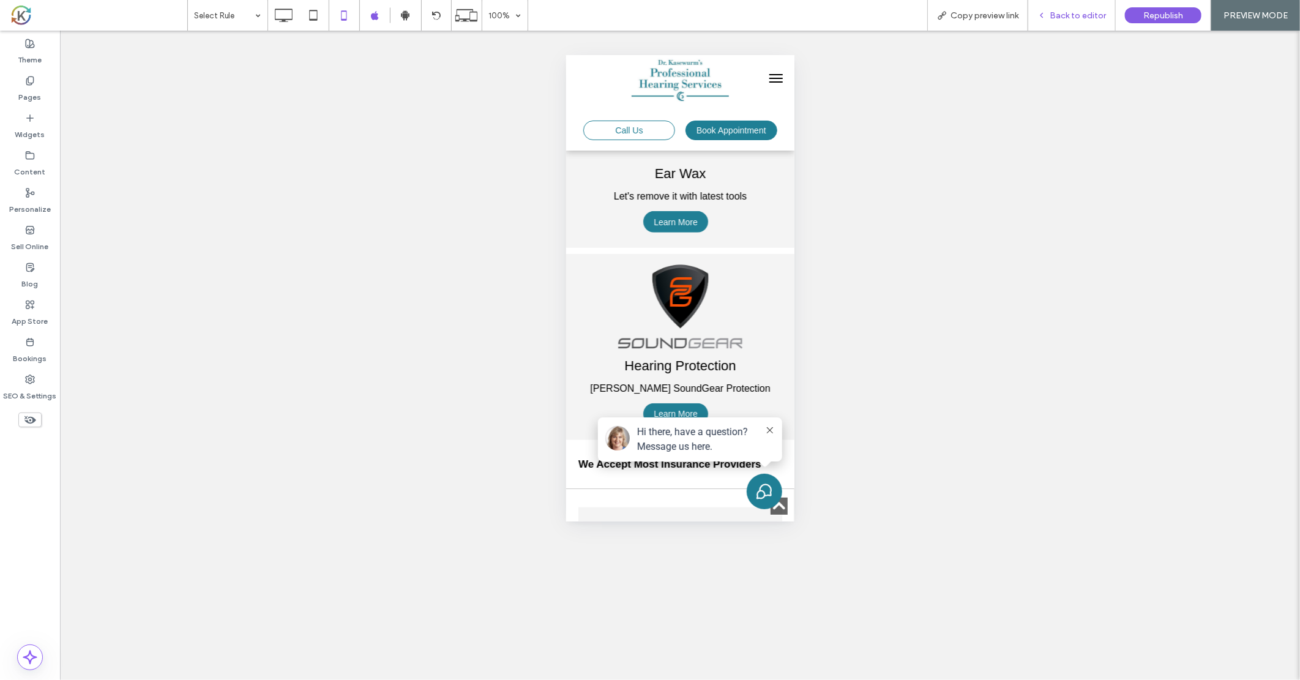
click at [1078, 9] on div "Back to editor" at bounding box center [1072, 15] width 88 height 31
click at [1070, 13] on span "Back to editor" at bounding box center [1078, 15] width 56 height 10
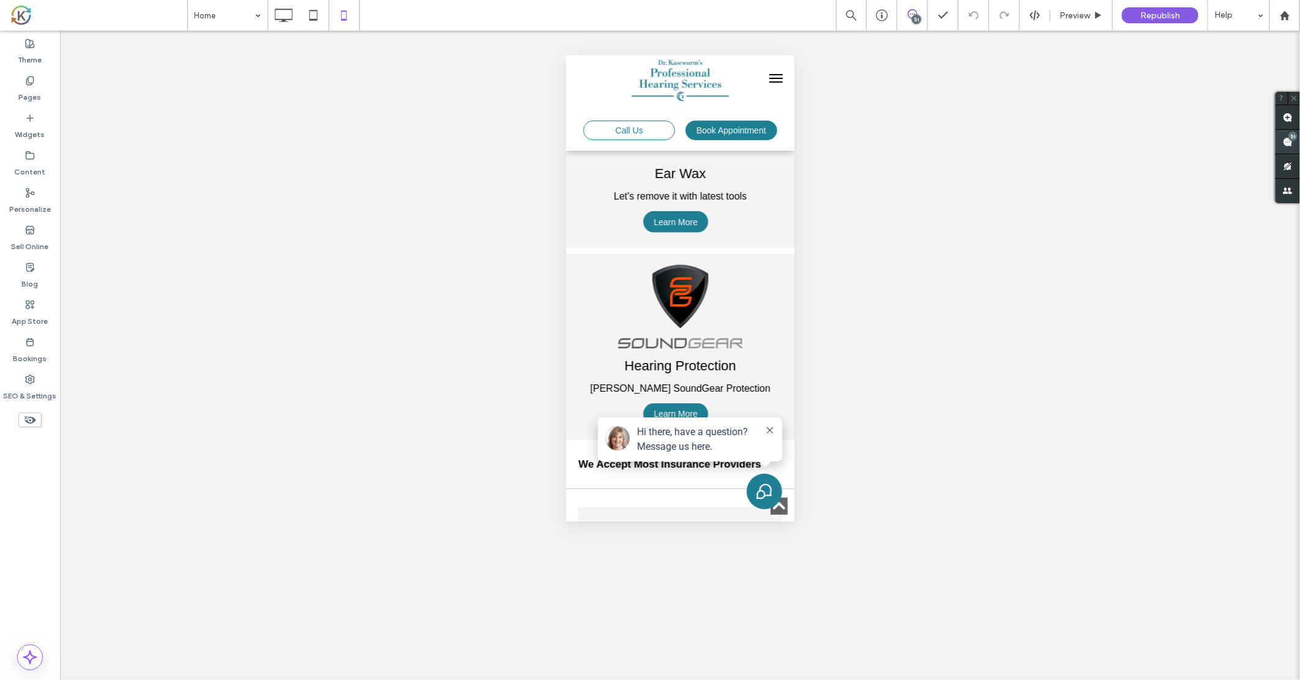
click at [1295, 138] on div "51" at bounding box center [1292, 136] width 9 height 9
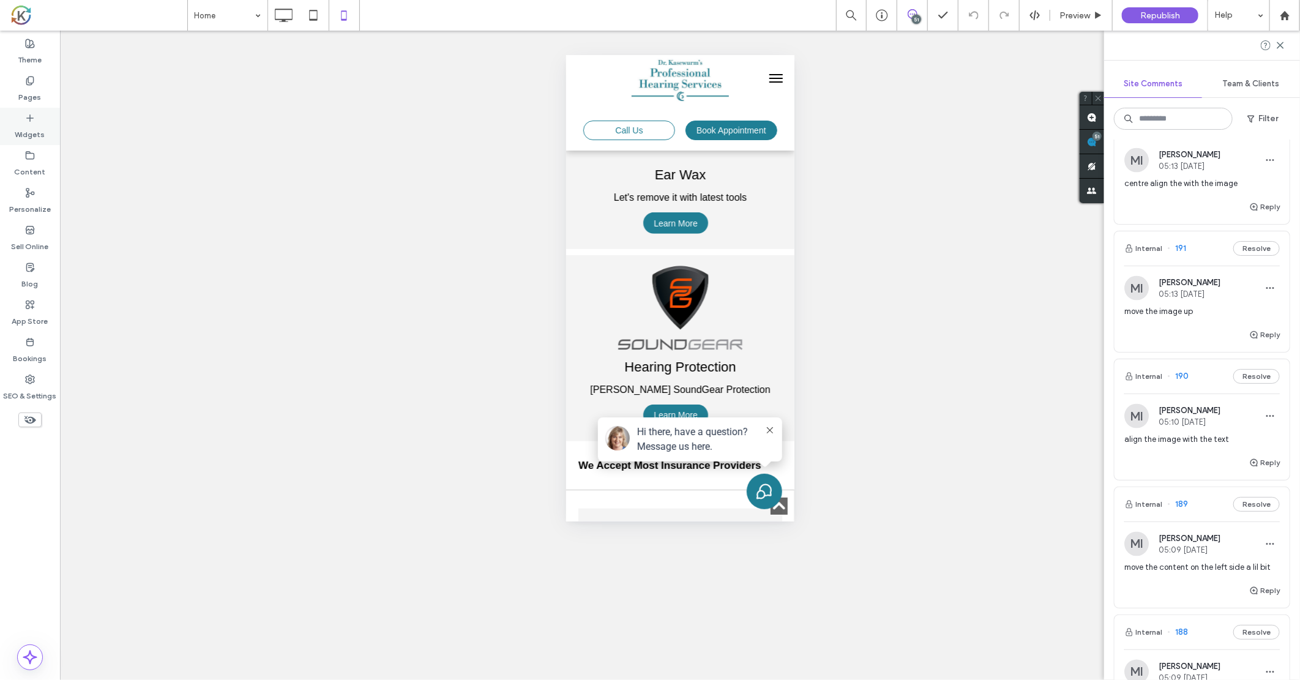
scroll to position [3355, 0]
click at [1282, 46] on icon at bounding box center [1281, 45] width 10 height 10
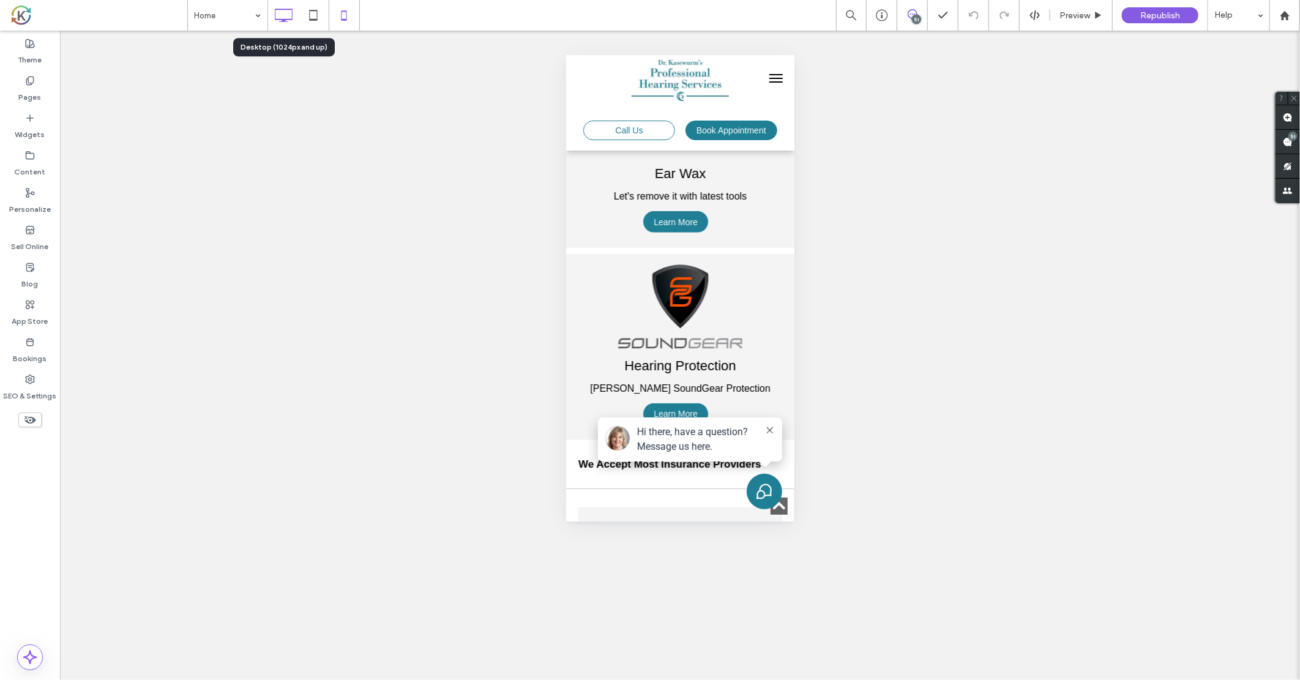
click at [282, 19] on use at bounding box center [284, 15] width 18 height 13
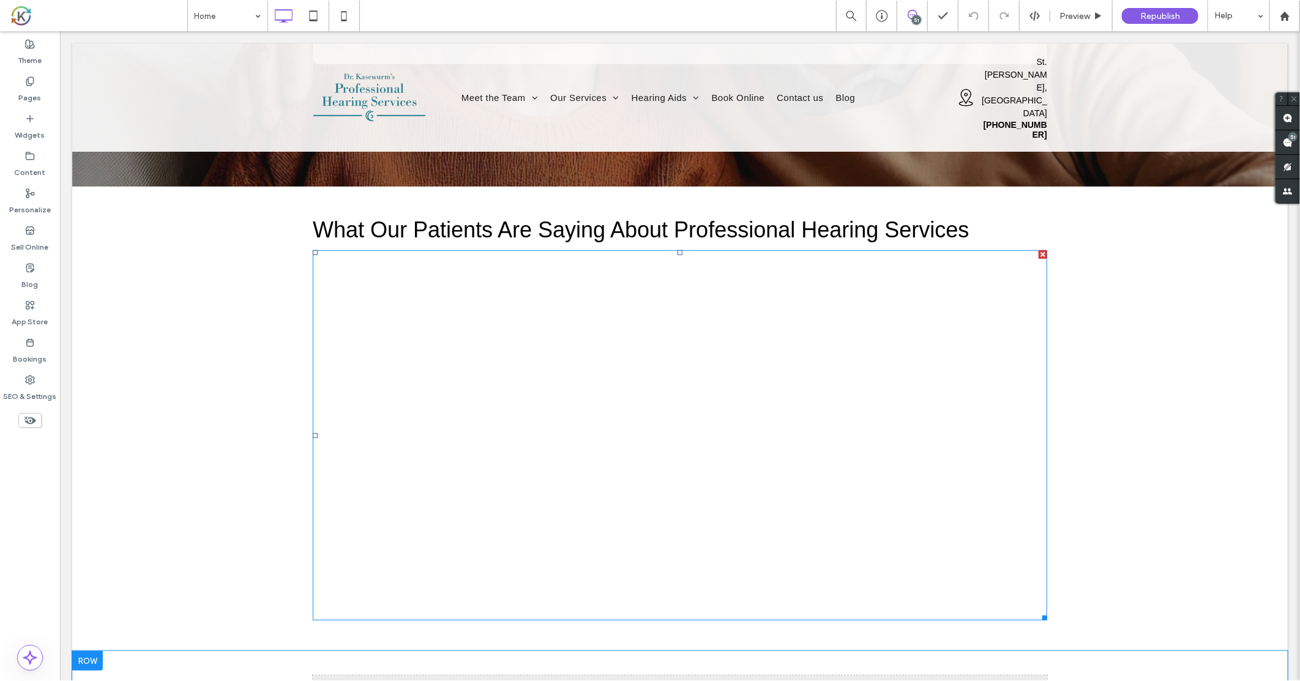
scroll to position [408, 0]
